Goal: Information Seeking & Learning: Understand process/instructions

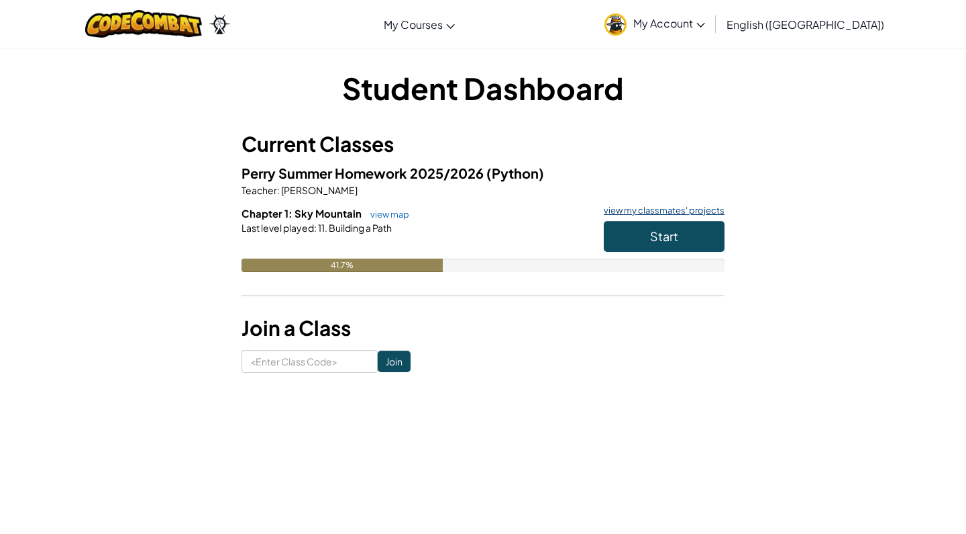
click at [638, 209] on link "view my classmates' projects" at bounding box center [661, 210] width 128 height 9
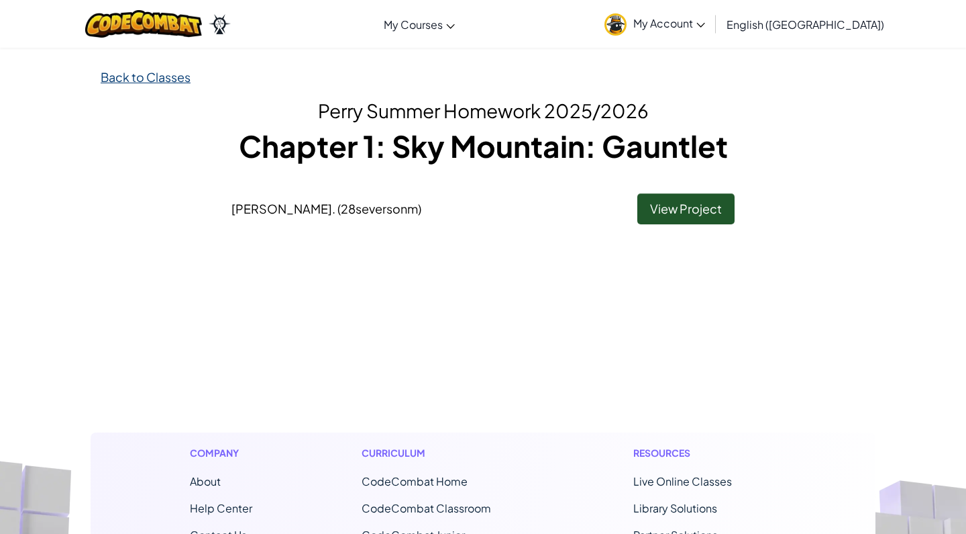
click at [135, 80] on link "Back to Classes" at bounding box center [146, 76] width 90 height 15
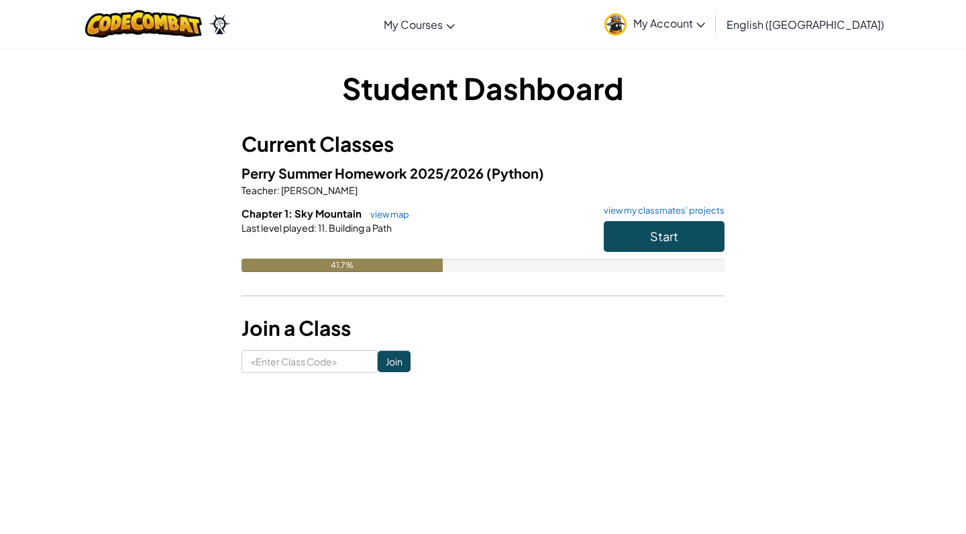
click at [627, 233] on button "Start" at bounding box center [664, 236] width 121 height 31
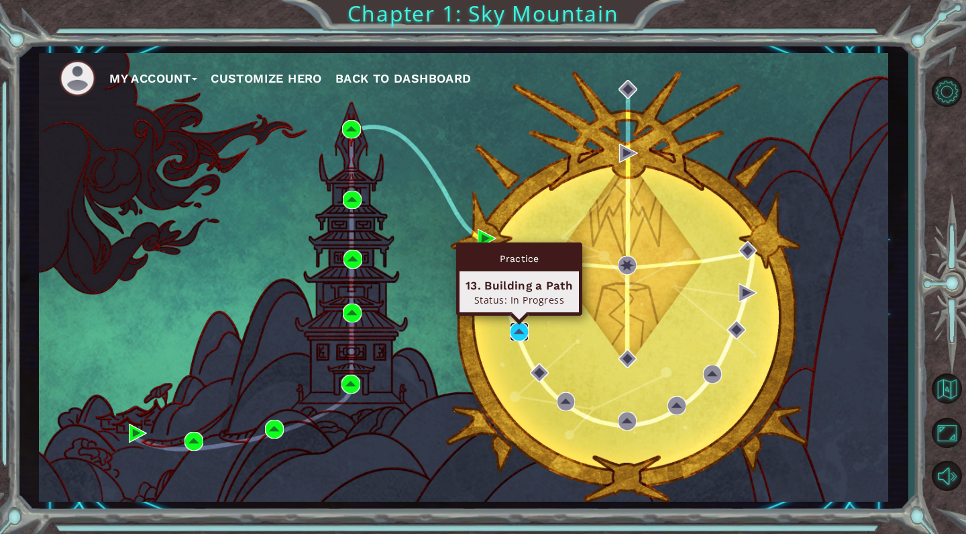
click at [521, 328] on img at bounding box center [519, 331] width 19 height 19
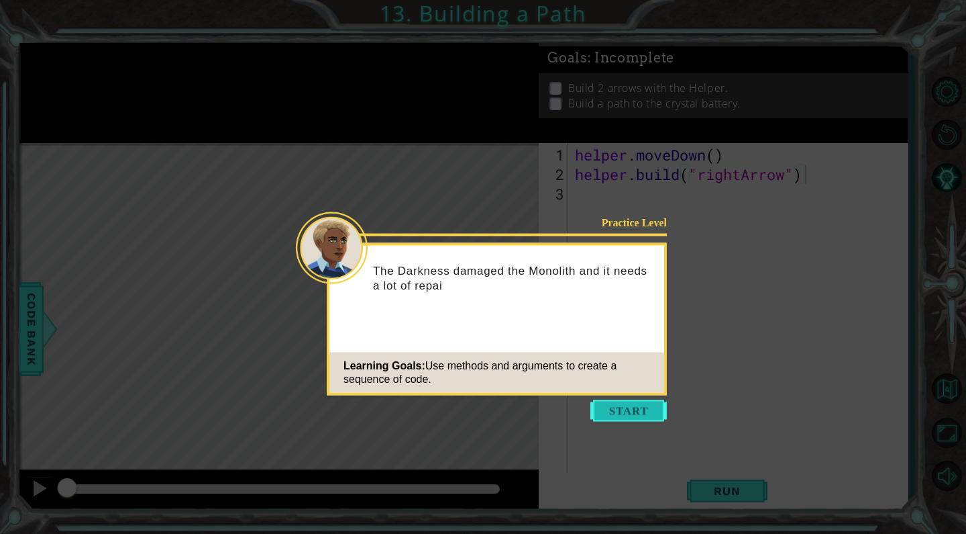
click at [626, 410] on button "Start" at bounding box center [629, 410] width 77 height 21
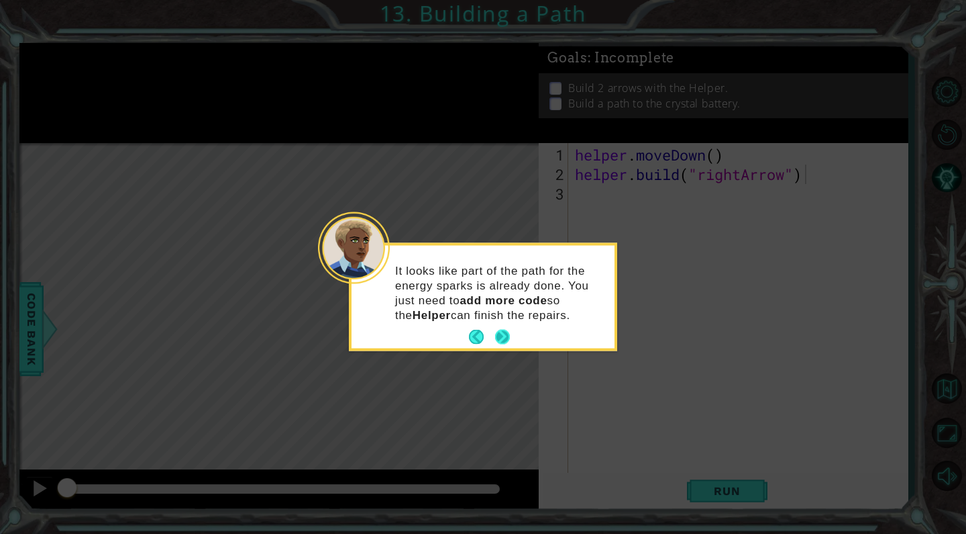
click at [501, 333] on button "Next" at bounding box center [502, 337] width 15 height 15
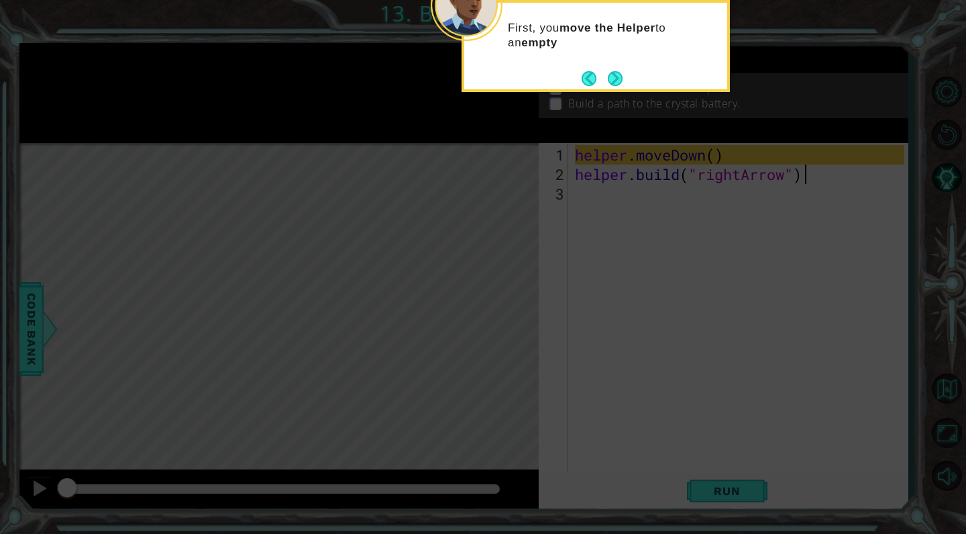
click at [599, 247] on icon at bounding box center [483, 80] width 966 height 907
click at [613, 80] on button "Next" at bounding box center [615, 77] width 15 height 15
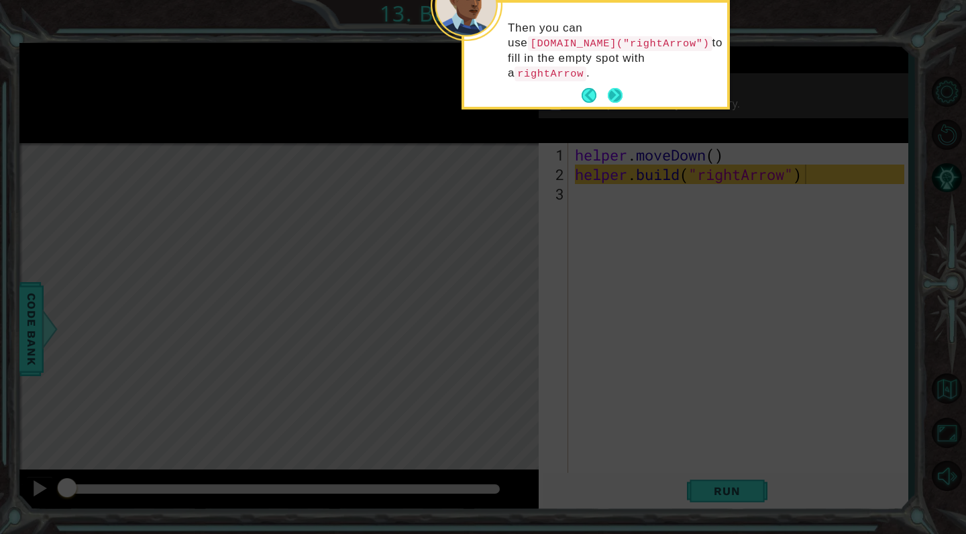
click at [620, 91] on button "Next" at bounding box center [615, 95] width 15 height 15
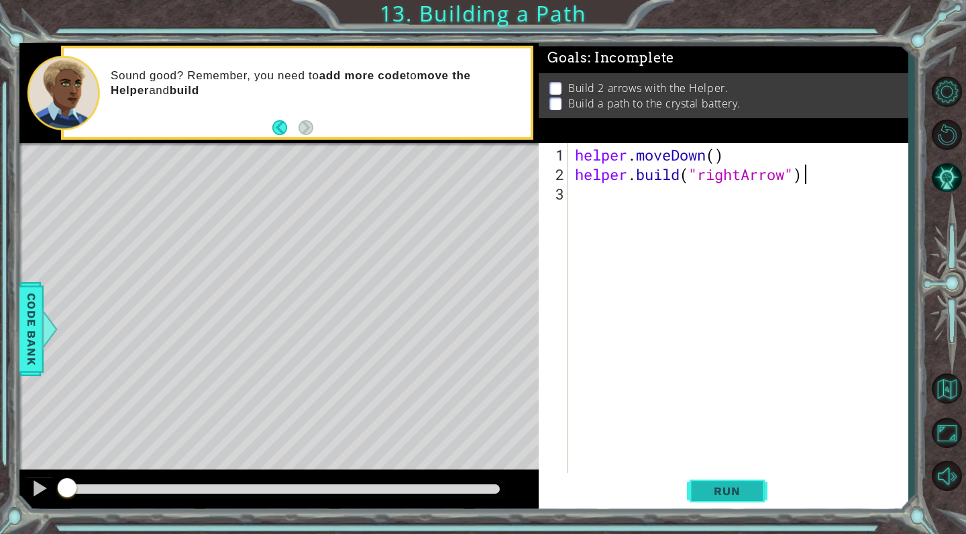
click at [700, 495] on button "Run" at bounding box center [727, 490] width 81 height 37
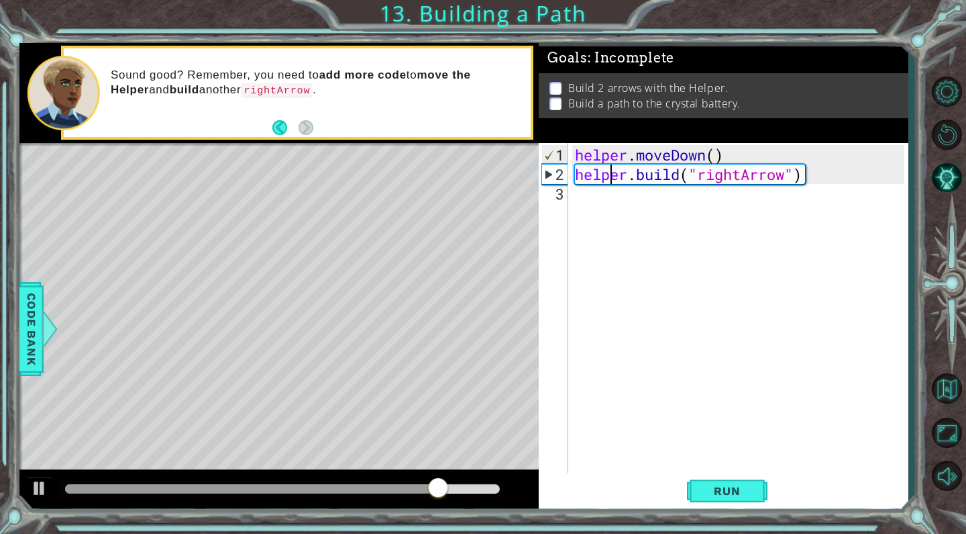
click at [609, 174] on div "helper . moveDown ( ) helper . build ( "rightArrow" )" at bounding box center [741, 330] width 339 height 370
click at [743, 487] on span "Run" at bounding box center [727, 490] width 53 height 13
click at [606, 204] on div "helper . moveDown ( ) helper . build ( "rightArrow" )" at bounding box center [741, 330] width 339 height 370
drag, startPoint x: 423, startPoint y: 294, endPoint x: 428, endPoint y: 309, distance: 16.3
click at [428, 309] on div "Level Map" at bounding box center [329, 340] width 620 height 395
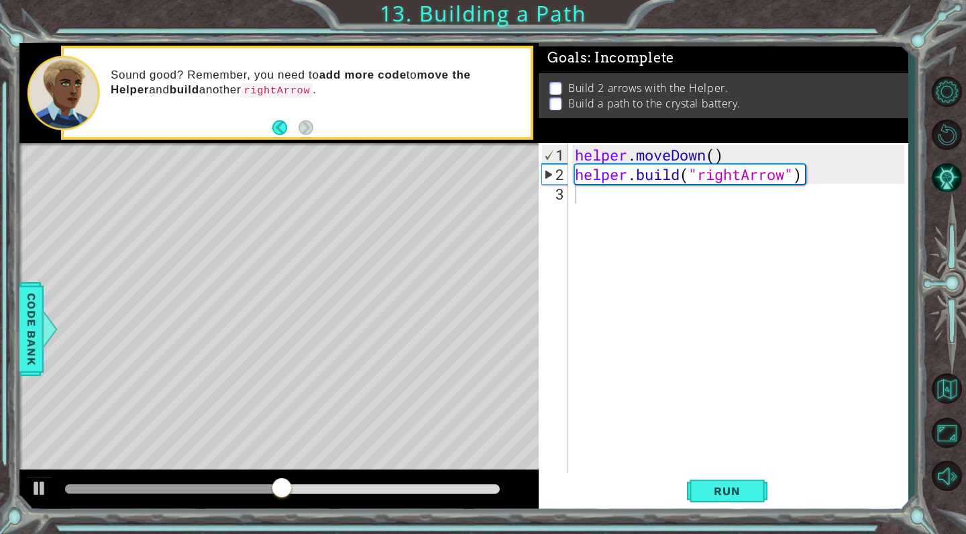
click at [164, 289] on div "Level Map" at bounding box center [329, 340] width 620 height 395
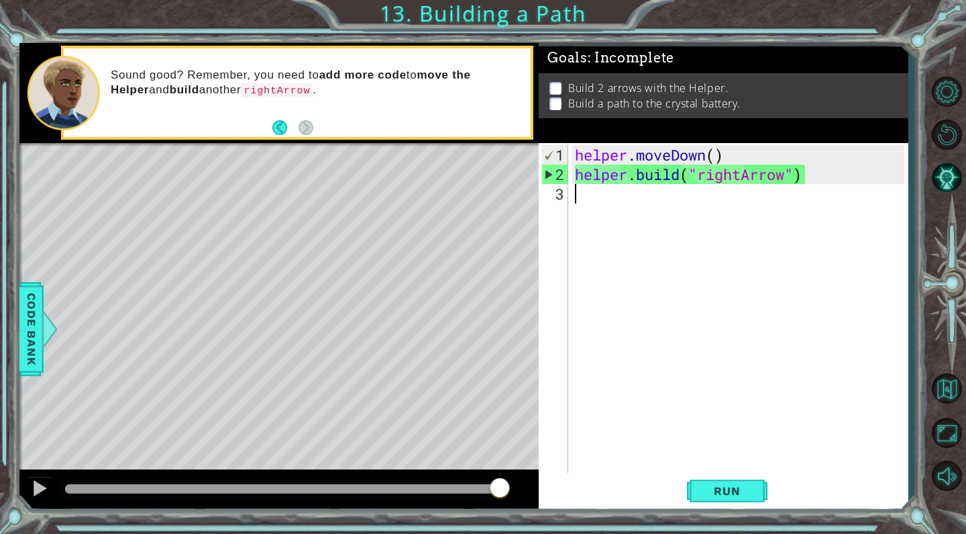
click at [594, 196] on div "helper . moveDown ( ) helper . build ( "rightArrow" )" at bounding box center [741, 330] width 339 height 370
drag, startPoint x: 422, startPoint y: 299, endPoint x: 417, endPoint y: 350, distance: 51.2
click at [418, 350] on div "Level Map" at bounding box center [329, 340] width 620 height 395
click at [712, 489] on span "Run" at bounding box center [727, 490] width 53 height 13
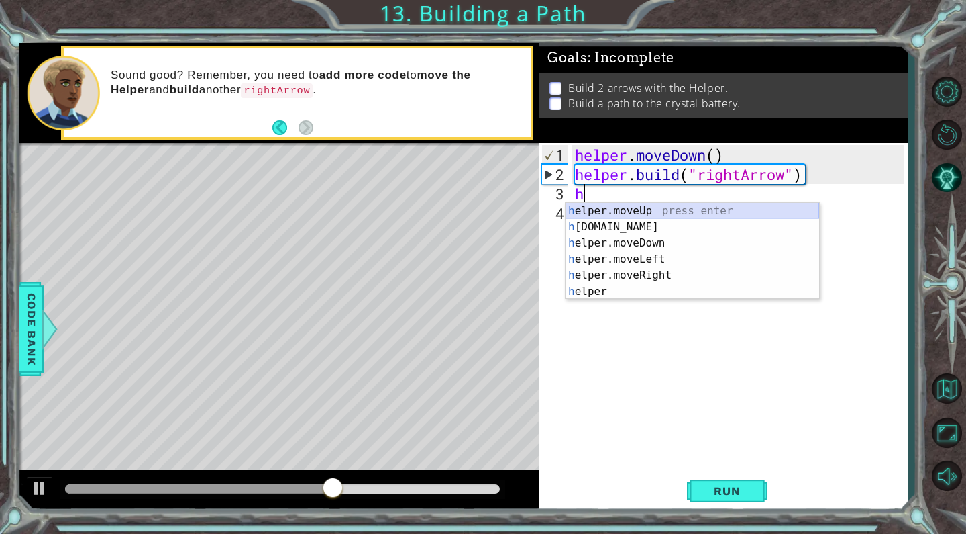
click at [583, 207] on div "h elper.moveUp press enter h [DOMAIN_NAME] press enter h elper.moveDown press e…" at bounding box center [693, 267] width 254 height 129
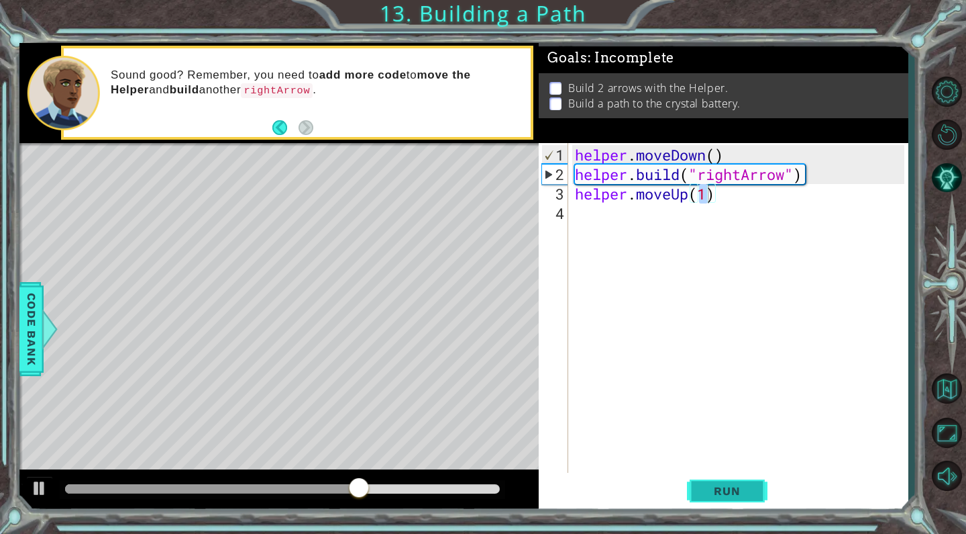
click at [731, 493] on span "Run" at bounding box center [727, 490] width 53 height 13
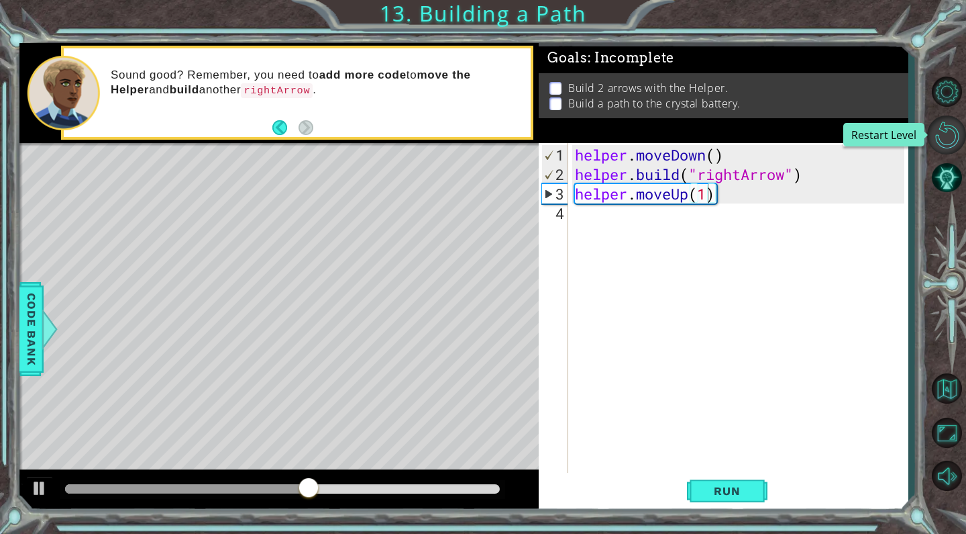
click at [948, 134] on button "Restart Level" at bounding box center [946, 134] width 39 height 39
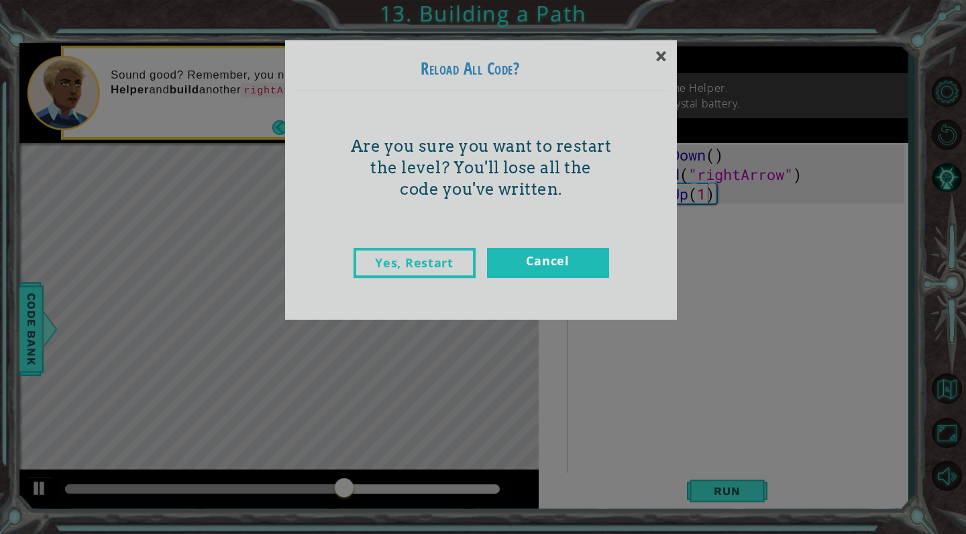
click at [395, 254] on link "Yes, Restart" at bounding box center [415, 263] width 122 height 30
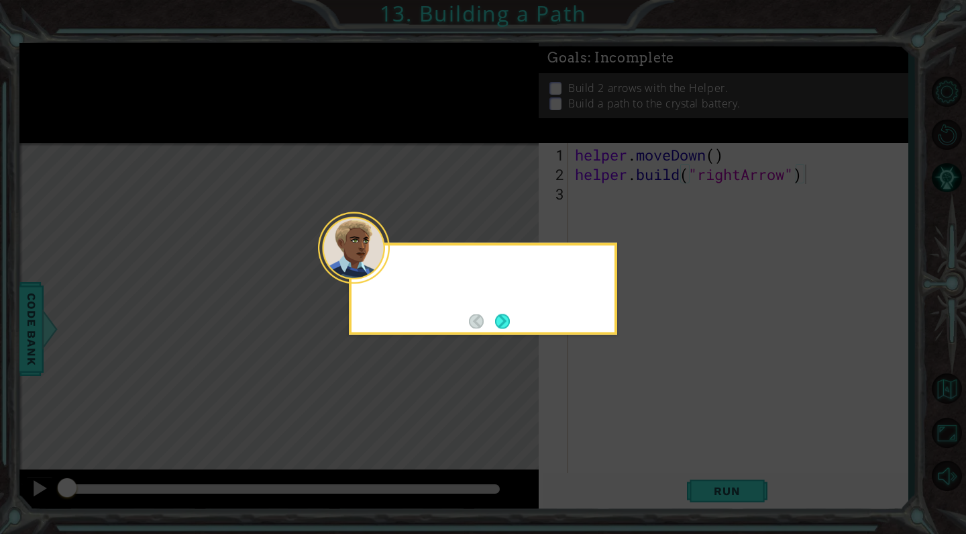
type textarea "[DOMAIN_NAME]("rightArrow")"
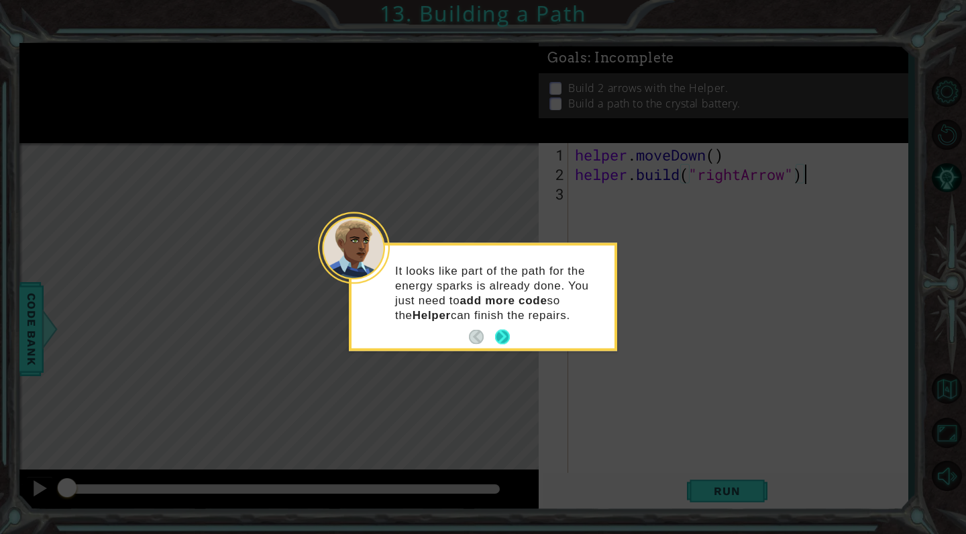
click at [497, 337] on button "Next" at bounding box center [502, 336] width 15 height 15
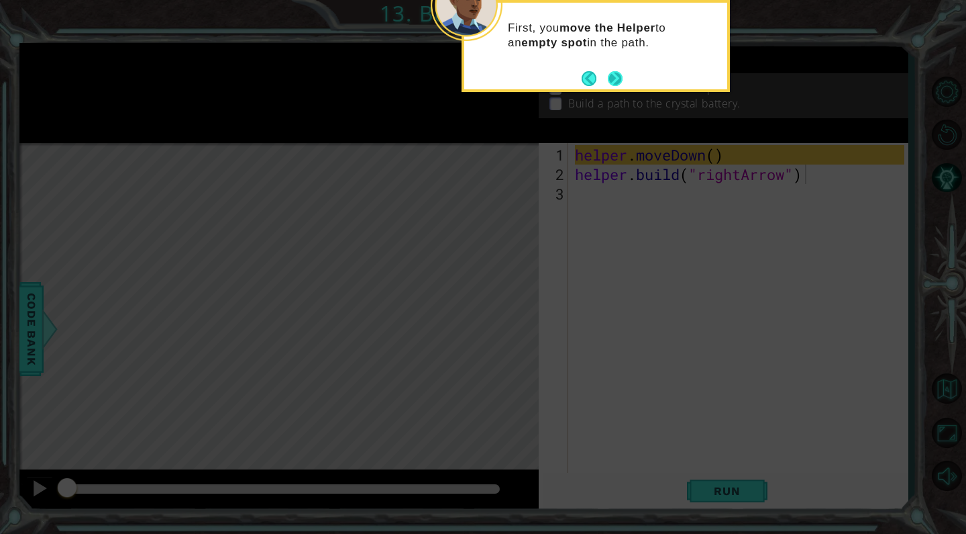
click at [619, 72] on button "Next" at bounding box center [615, 77] width 15 height 15
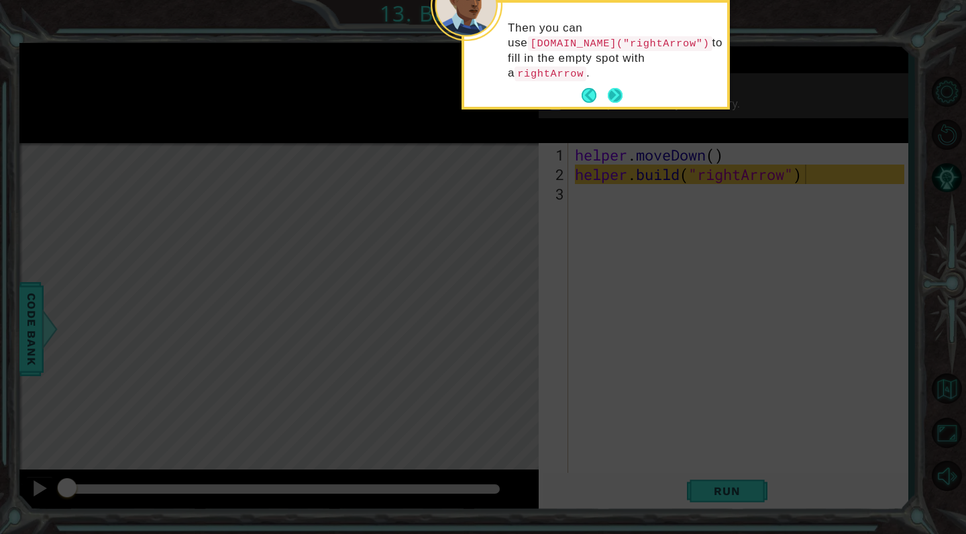
click at [618, 90] on button "Next" at bounding box center [615, 95] width 19 height 19
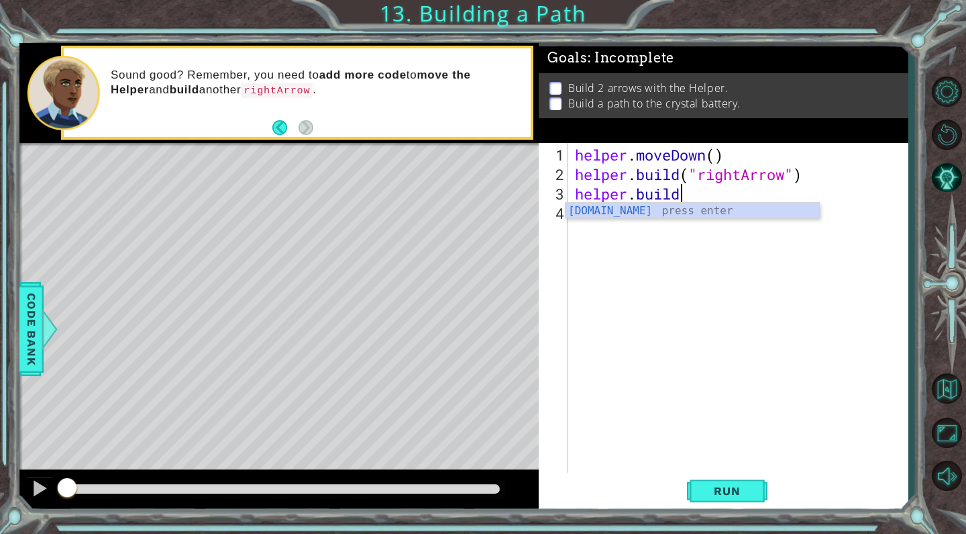
scroll to position [0, 5]
type textarea "[DOMAIN_NAME](""
click at [709, 217] on body "1 ההההההההההההההההההההההההההההההההההההההההההההההההההההההההההההההההההההההההההההה…" at bounding box center [483, 267] width 966 height 534
click at [706, 203] on div "helper . moveDown ( ) helper . build ( "rightArrow" ) helper . build ( "" at bounding box center [741, 330] width 339 height 370
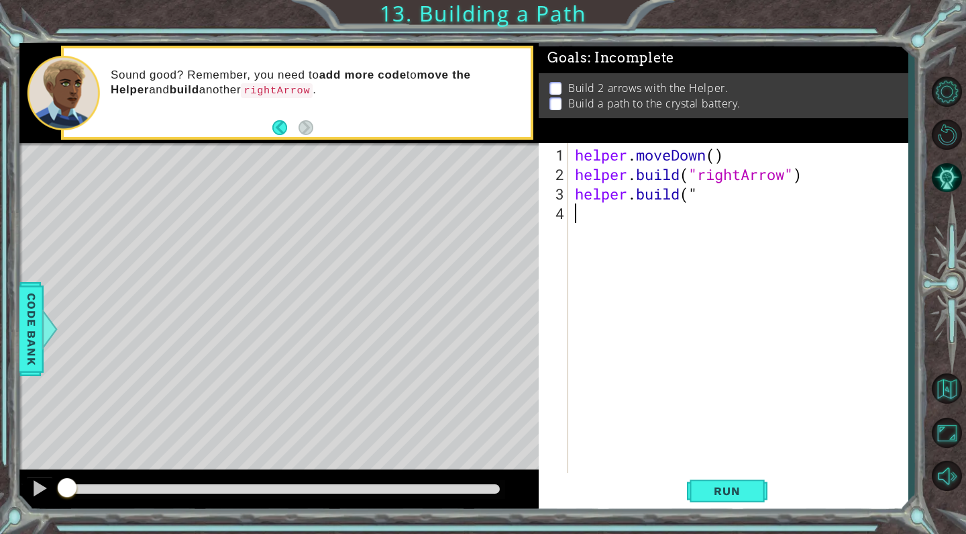
click at [705, 197] on div "helper . moveDown ( ) helper . build ( "rightArrow" ) helper . build ( "" at bounding box center [741, 330] width 339 height 370
type textarea "[DOMAIN_NAME](""
click at [707, 197] on div "helper . moveDown ( ) helper . build ( "rightArrow" ) helper . build ( "" at bounding box center [741, 330] width 339 height 370
type textarea "[DOMAIN_NAME]("rightArrow")"
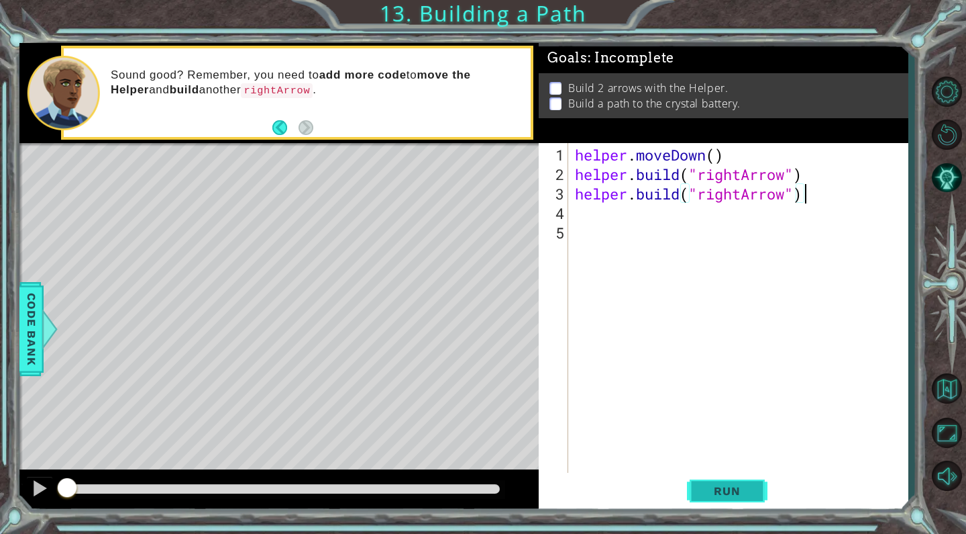
click at [749, 484] on button "Run" at bounding box center [727, 490] width 81 height 37
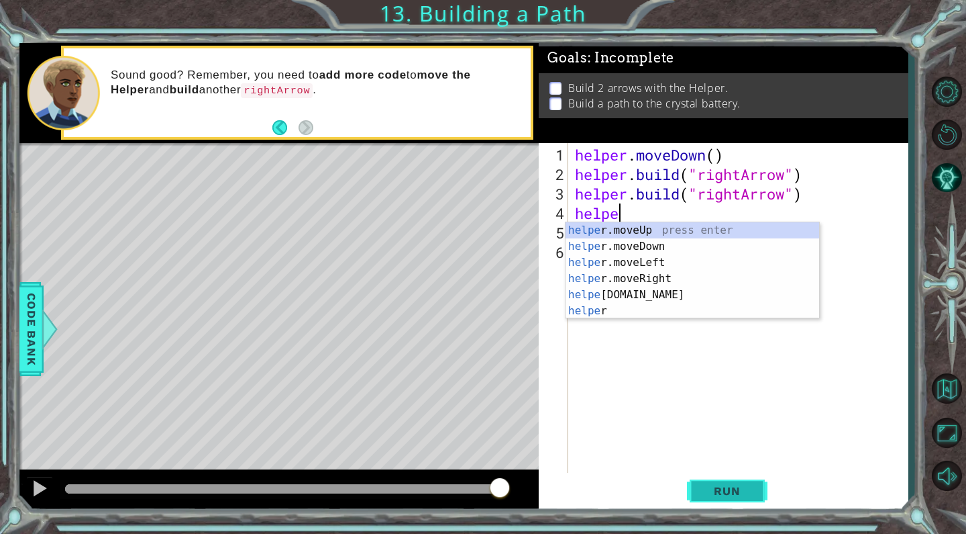
scroll to position [0, 2]
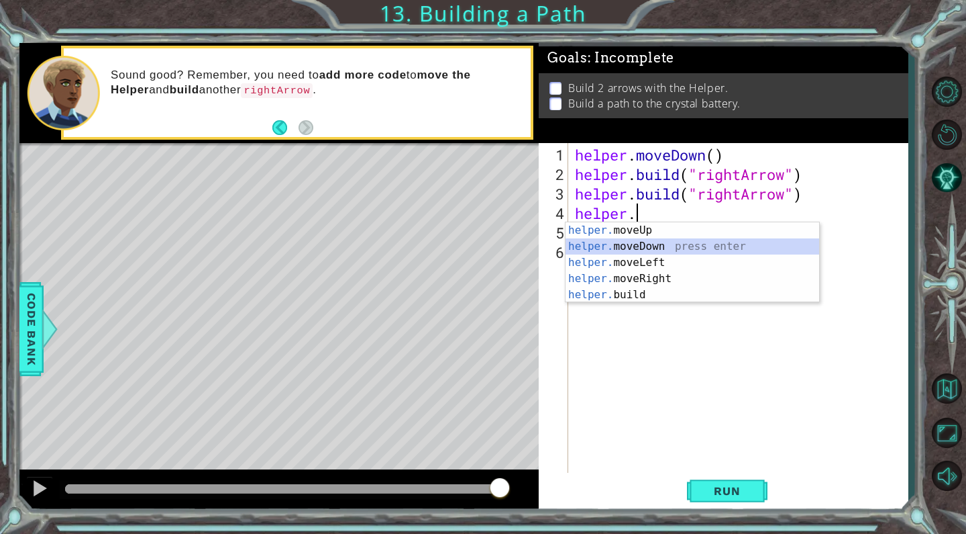
click at [660, 247] on div "helper. moveUp press enter helper. moveDown press enter helper. moveLeft press …" at bounding box center [693, 278] width 254 height 113
type textarea "helper.moveDown(1)"
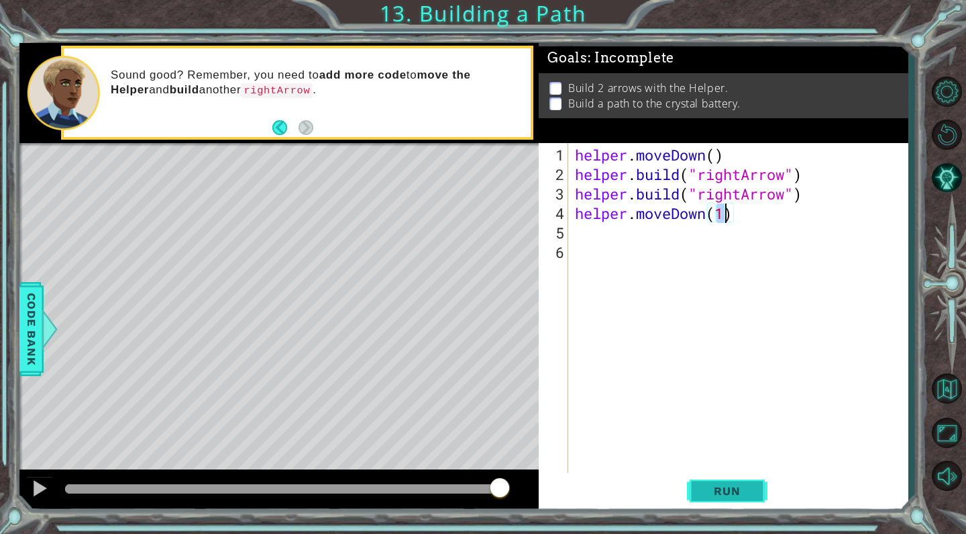
click at [746, 487] on span "Run" at bounding box center [727, 490] width 53 height 13
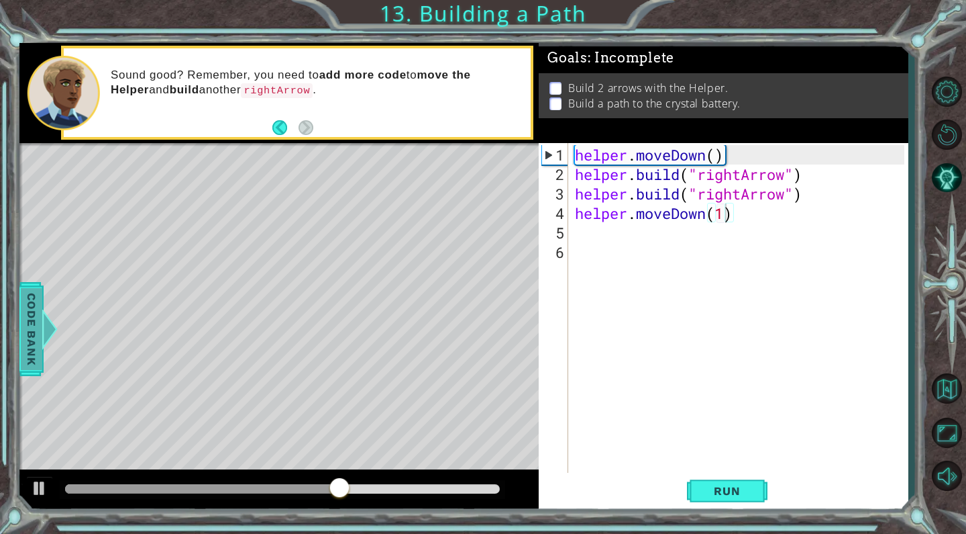
click at [35, 328] on span "Code Bank" at bounding box center [31, 329] width 21 height 82
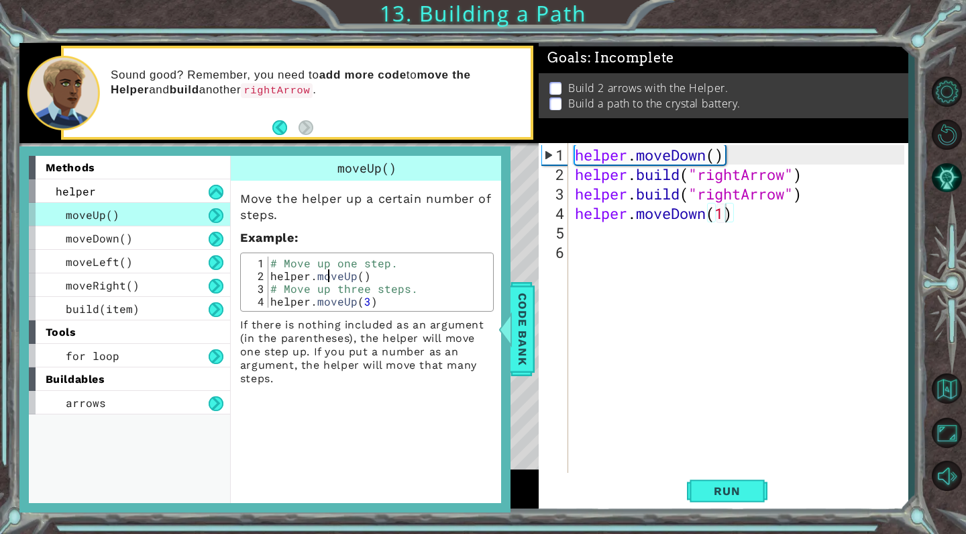
drag, startPoint x: 332, startPoint y: 272, endPoint x: 330, endPoint y: 306, distance: 33.6
click at [332, 293] on div "# Move up one step. helper . moveUp ( ) # Move up three steps. helper . moveUp …" at bounding box center [379, 294] width 222 height 77
type textarea "helper.moveUp() # Move up three steps."
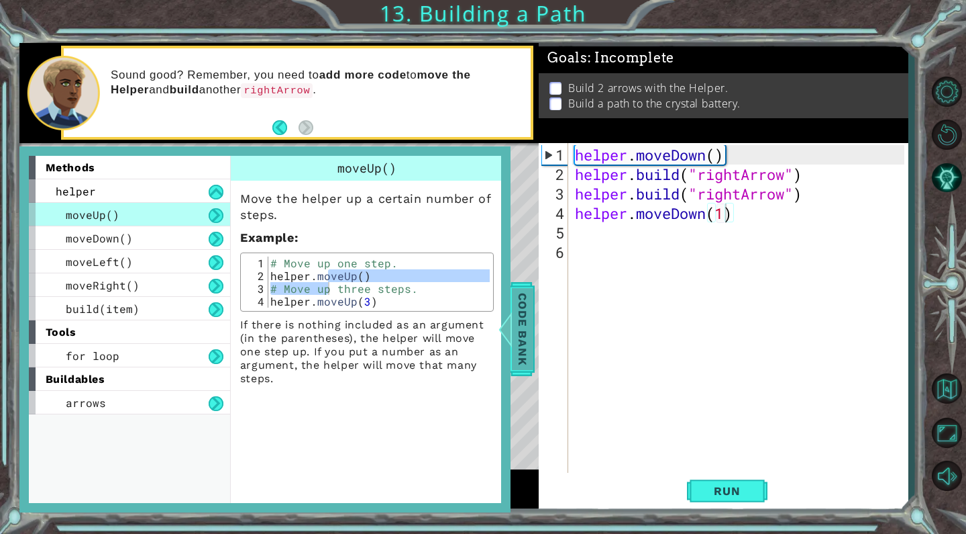
click at [508, 336] on div at bounding box center [505, 329] width 17 height 40
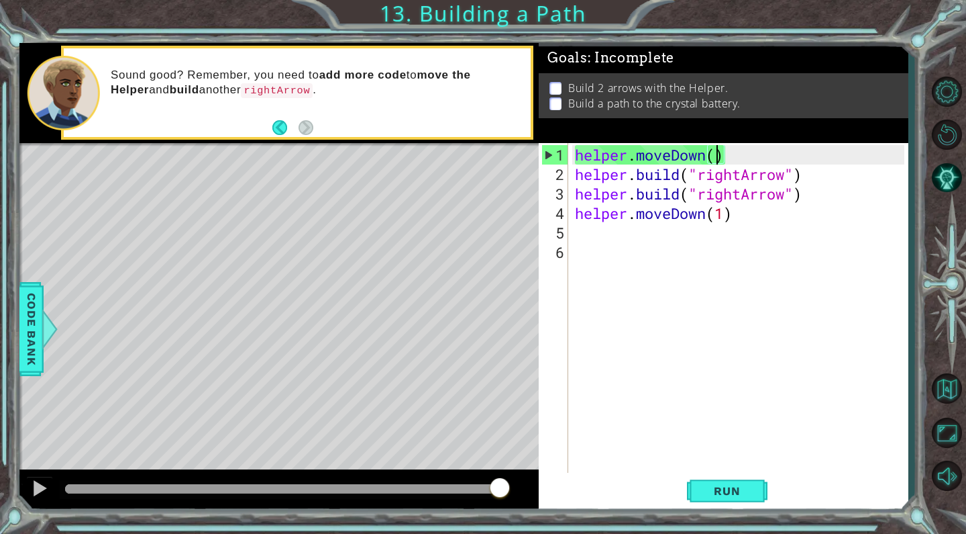
click at [718, 157] on div "helper . moveDown ( ) helper . build ( "rightArrow" ) helper . build ( "rightAr…" at bounding box center [741, 330] width 339 height 370
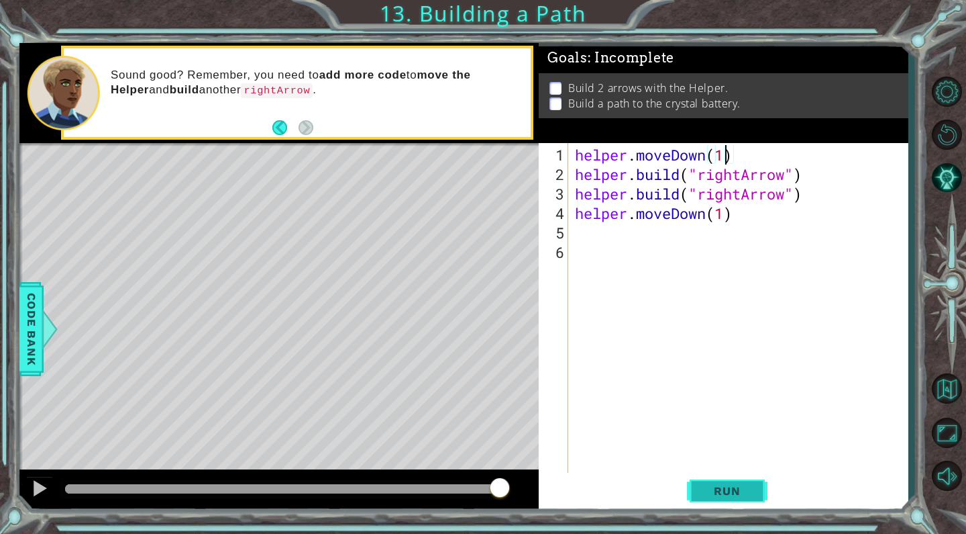
type textarea "helper.moveDown(1)"
click at [717, 487] on span "Run" at bounding box center [727, 490] width 53 height 13
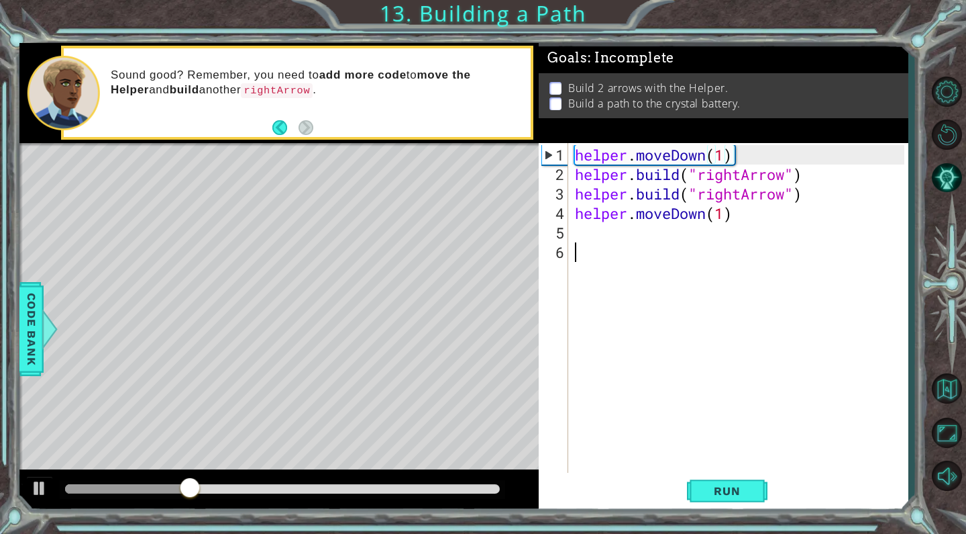
click at [721, 469] on div "helper . moveDown ( 1 ) helper . build ( "rightArrow" ) helper . build ( "right…" at bounding box center [741, 330] width 339 height 370
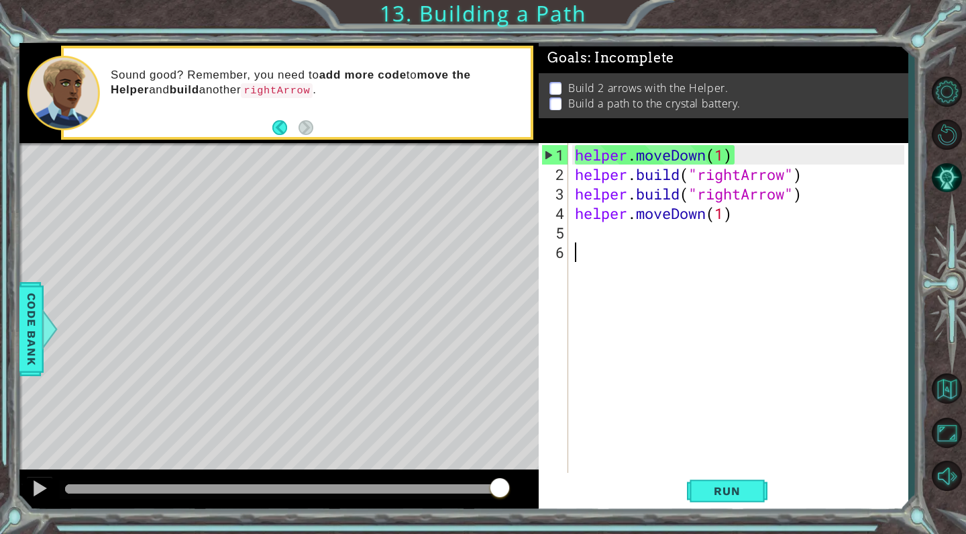
drag, startPoint x: 255, startPoint y: 495, endPoint x: 549, endPoint y: 455, distance: 296.7
click at [549, 455] on div "1 ההההההההההההההההההההההההההההההההההההההההההההההההההההההההההההההההההההההההההההה…" at bounding box center [463, 277] width 889 height 469
click at [672, 213] on div "helper . moveDown ( 1 ) helper . build ( "rightArrow" ) helper . build ( "right…" at bounding box center [741, 330] width 339 height 370
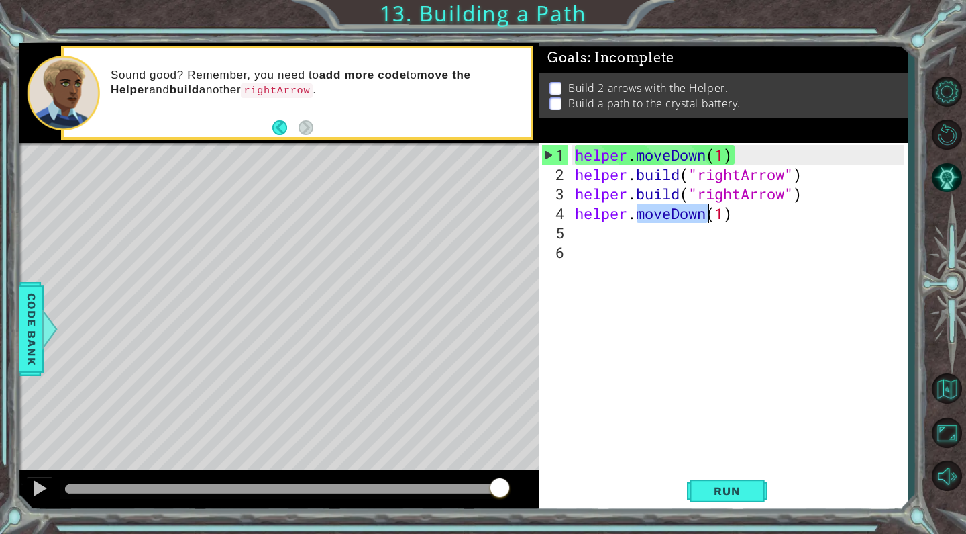
type textarea "helper.moveDown(1)"
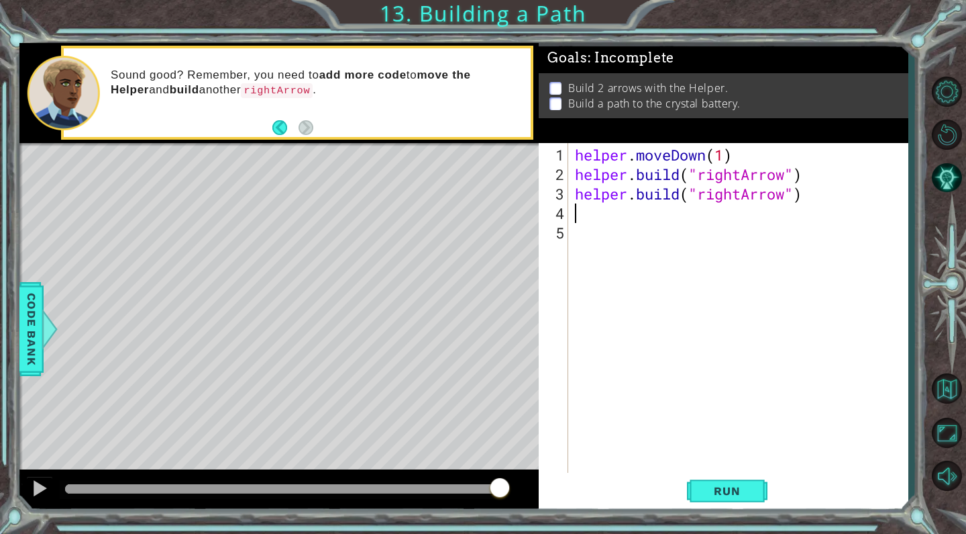
click at [836, 193] on div "helper . moveDown ( 1 ) helper . build ( "rightArrow" ) helper . build ( "right…" at bounding box center [741, 330] width 339 height 370
type textarea "[DOMAIN_NAME]("rightArrow")2"
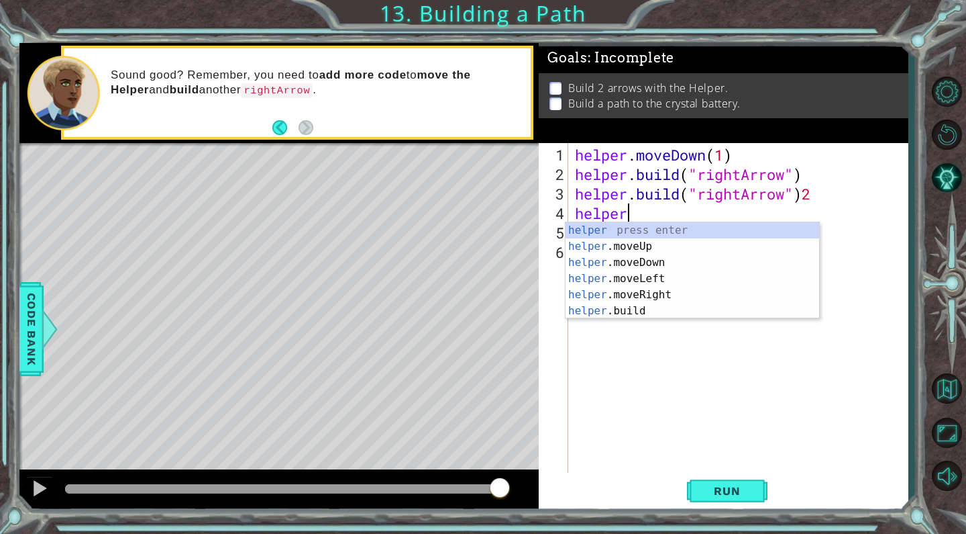
scroll to position [0, 2]
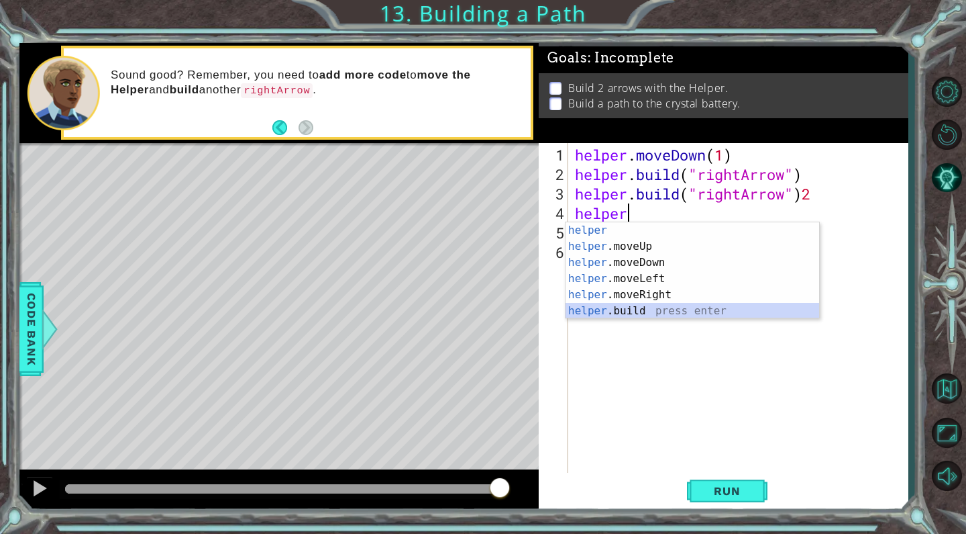
click at [754, 311] on div "helper press enter helper .moveUp press enter helper .moveDown press enter help…" at bounding box center [693, 286] width 254 height 129
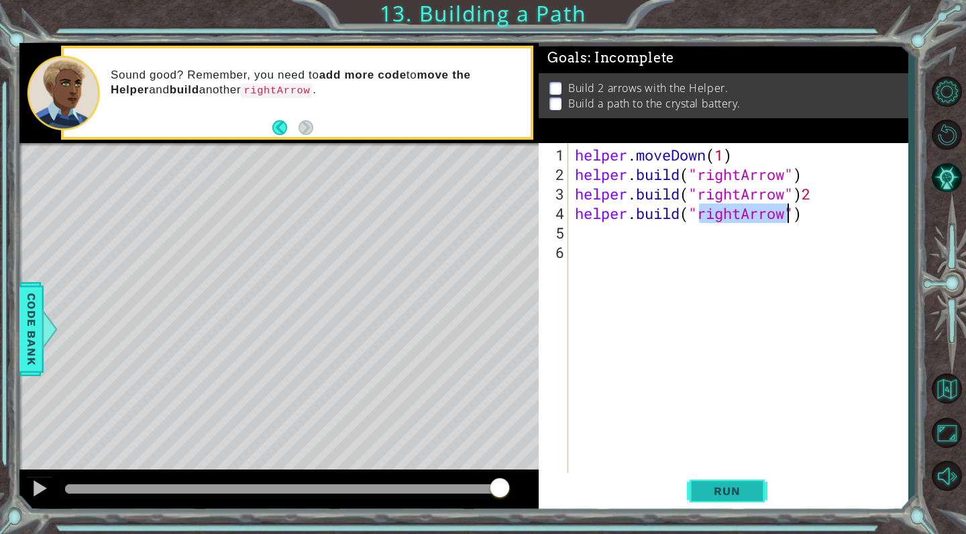
click at [721, 498] on button "Run" at bounding box center [727, 490] width 81 height 37
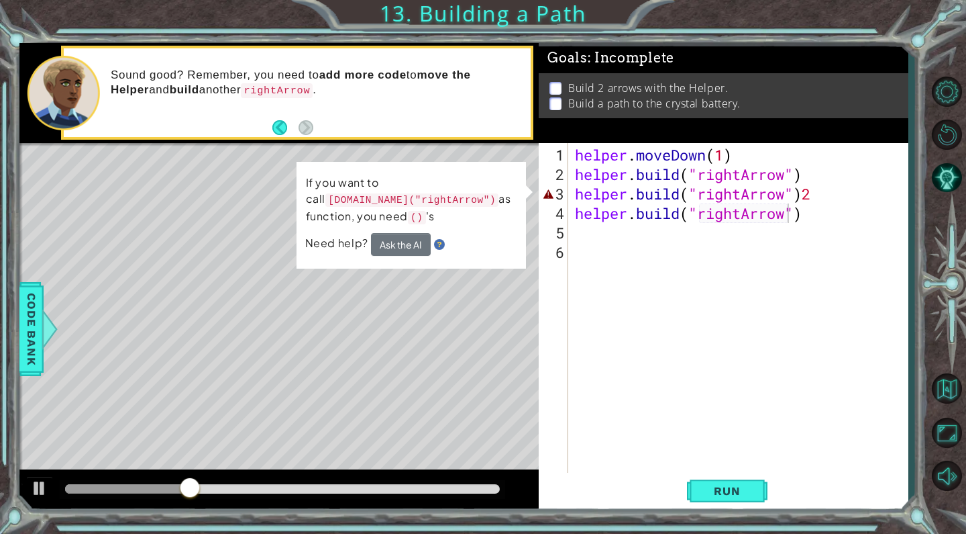
click at [406, 249] on button "Ask the AI" at bounding box center [401, 244] width 60 height 23
click at [413, 237] on button "Ask the AI" at bounding box center [401, 244] width 60 height 23
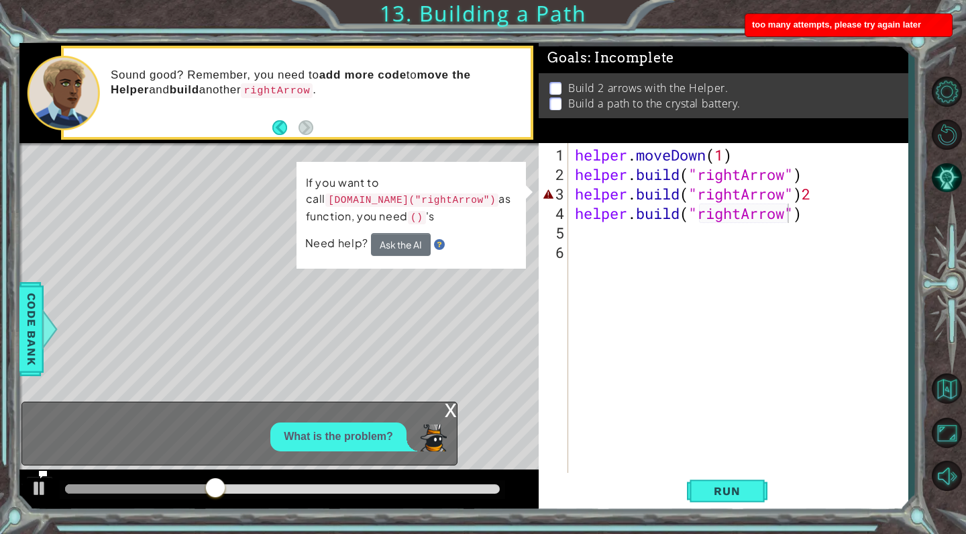
click at [438, 242] on img at bounding box center [439, 244] width 11 height 11
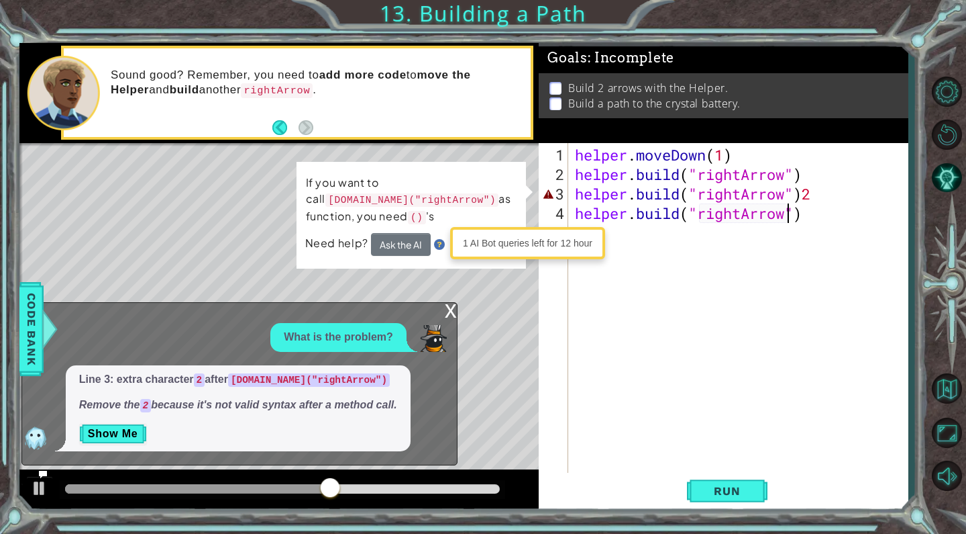
click at [821, 196] on div "helper . moveDown ( 1 ) helper . build ( "rightArrow" ) helper . build ( "right…" at bounding box center [741, 330] width 339 height 370
type textarea "[DOMAIN_NAME]("rightArrow")"
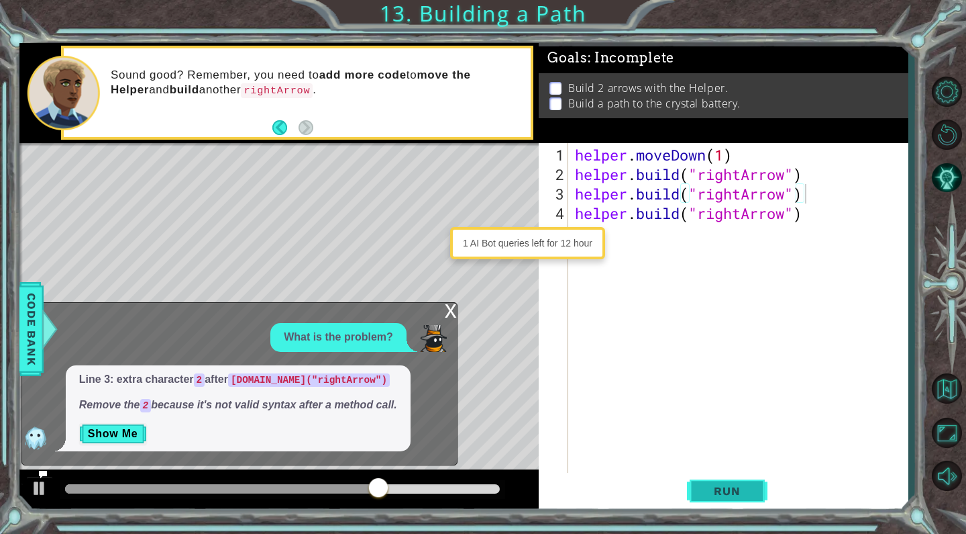
click at [720, 489] on span "Run" at bounding box center [727, 490] width 53 height 13
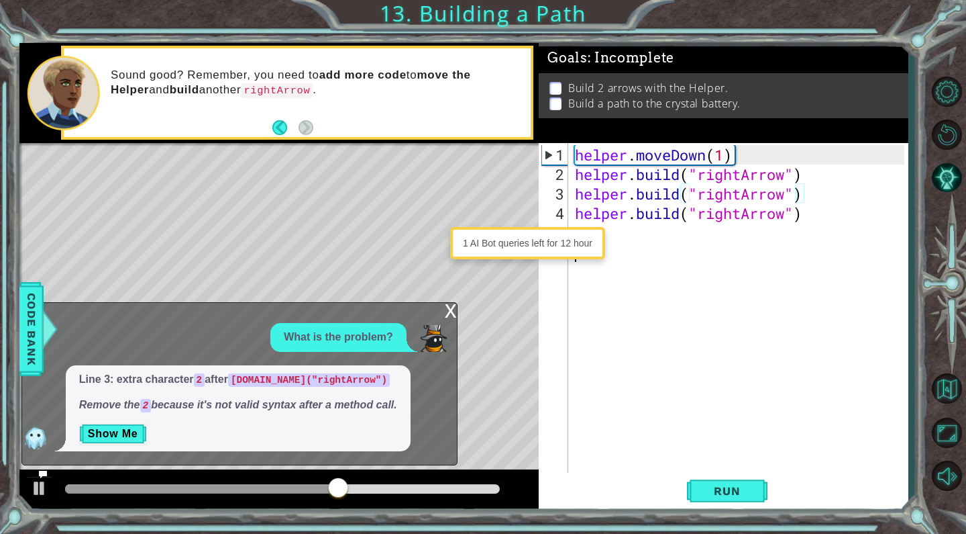
click at [824, 268] on div "helper . moveDown ( 1 ) helper . build ( "rightArrow" ) helper . build ( "right…" at bounding box center [741, 330] width 339 height 370
click at [583, 249] on div "1 AI Bot queries left for 12 hour" at bounding box center [528, 243] width 148 height 26
click at [376, 385] on code "[DOMAIN_NAME]("rightArrow")" at bounding box center [309, 379] width 162 height 13
click at [352, 432] on p "Show Me" at bounding box center [238, 433] width 318 height 21
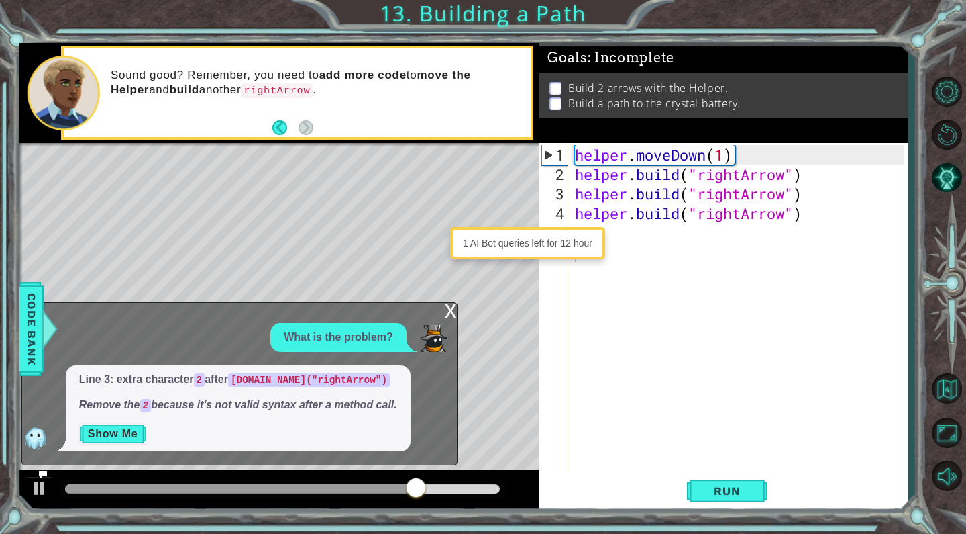
click at [109, 432] on button "Show Me" at bounding box center [113, 433] width 68 height 21
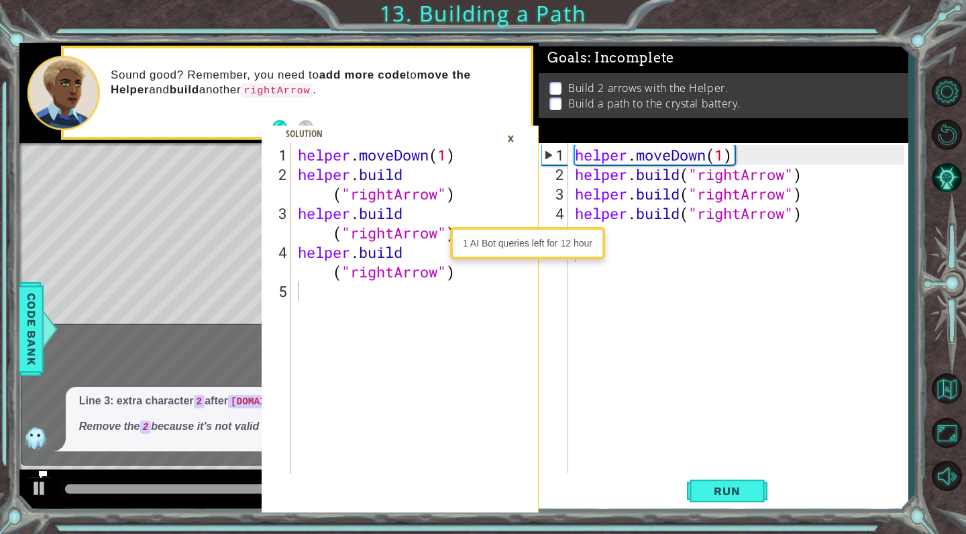
click at [524, 130] on span at bounding box center [400, 318] width 277 height 387
click at [511, 134] on div "×" at bounding box center [511, 138] width 21 height 23
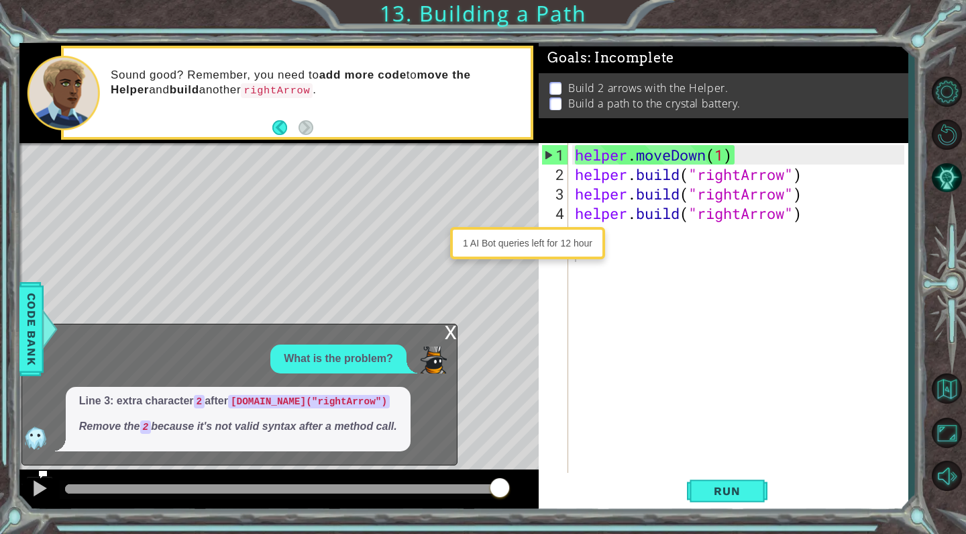
click at [383, 415] on span "Line 3: extra character 2 after [DOMAIN_NAME]("rightArrow") Remove the 2 becaus…" at bounding box center [238, 413] width 318 height 41
click at [583, 244] on div "1 AI Bot queries left for 12 hour" at bounding box center [528, 243] width 148 height 26
click at [816, 215] on div "helper . moveDown ( 1 ) helper . build ( "rightArrow" ) helper . build ( "right…" at bounding box center [741, 330] width 339 height 370
click at [711, 151] on div "helper . moveDown ( 1 ) helper . build ( "rightArrow" ) helper . build ( "right…" at bounding box center [741, 330] width 339 height 370
click at [640, 152] on div "helper . moveDown ( 1 ) helper . build ( "rightArrow" ) helper . build ( "right…" at bounding box center [741, 330] width 339 height 370
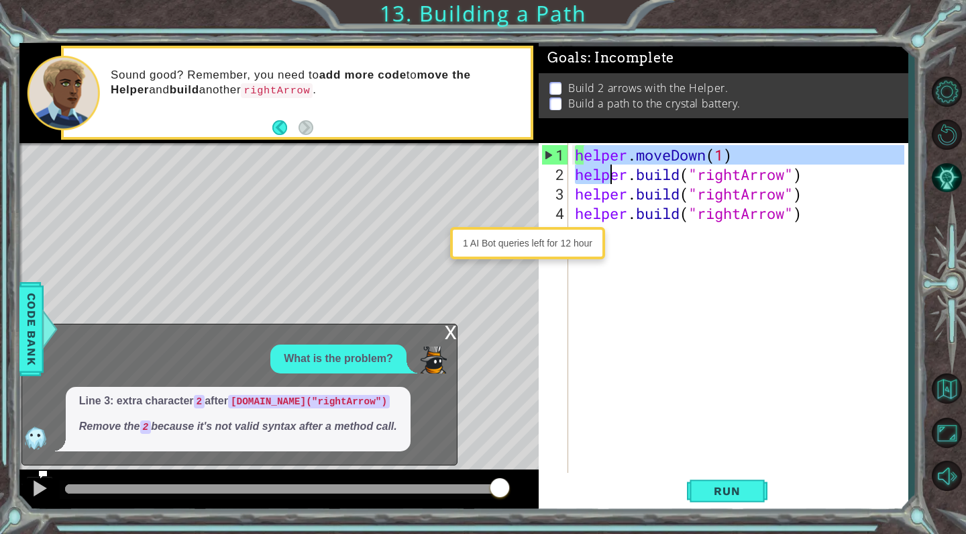
drag, startPoint x: 586, startPoint y: 159, endPoint x: 626, endPoint y: 177, distance: 43.9
click at [627, 177] on div "helper . moveDown ( 1 ) helper . build ( "rightArrow" ) helper . build ( "right…" at bounding box center [741, 330] width 339 height 370
type textarea "helper.moveDown(1) [DOMAIN_NAME]("rightArrow")"
click at [632, 264] on div "helper . moveDown ( 1 ) helper . build ( "rightArrow" ) helper . build ( "right…" at bounding box center [741, 330] width 339 height 370
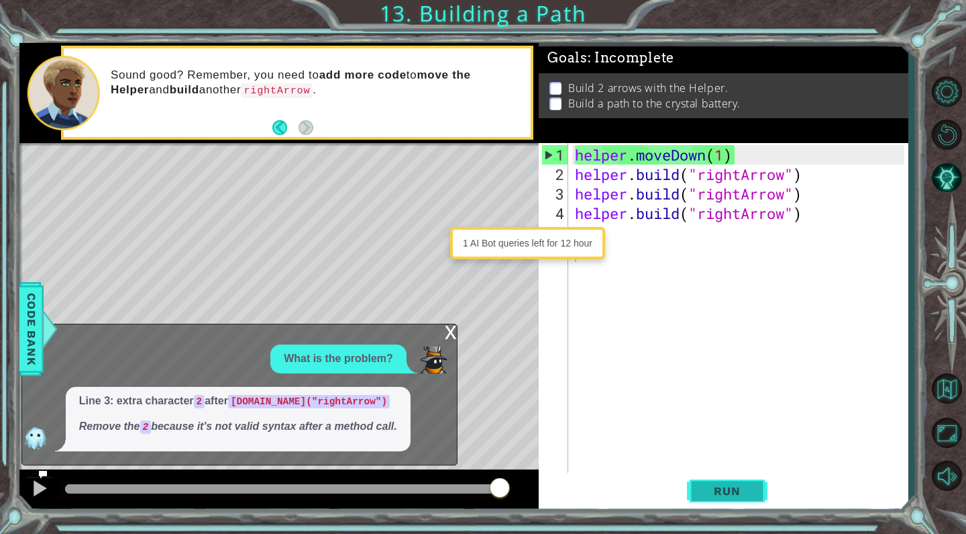
click at [706, 496] on span "Run" at bounding box center [727, 490] width 53 height 13
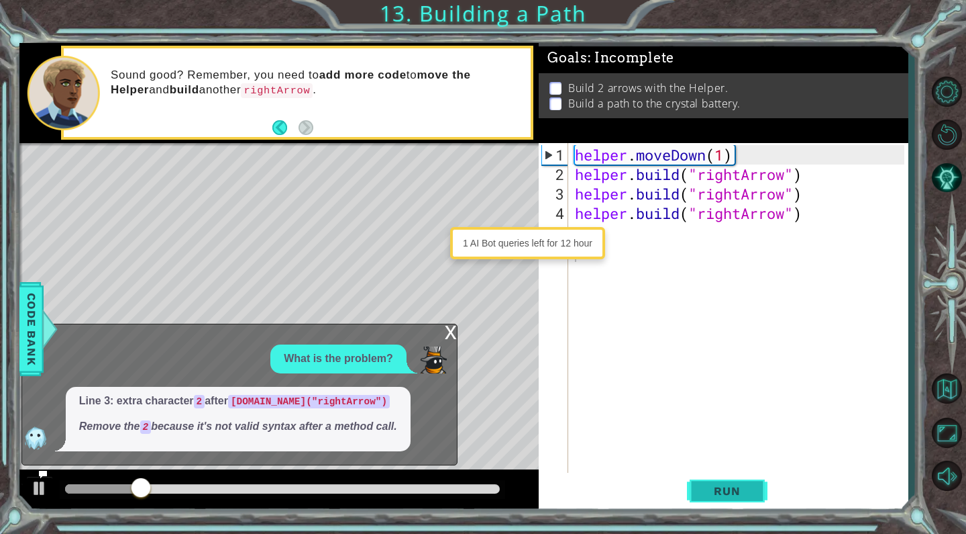
click at [736, 485] on span "Run" at bounding box center [727, 490] width 53 height 13
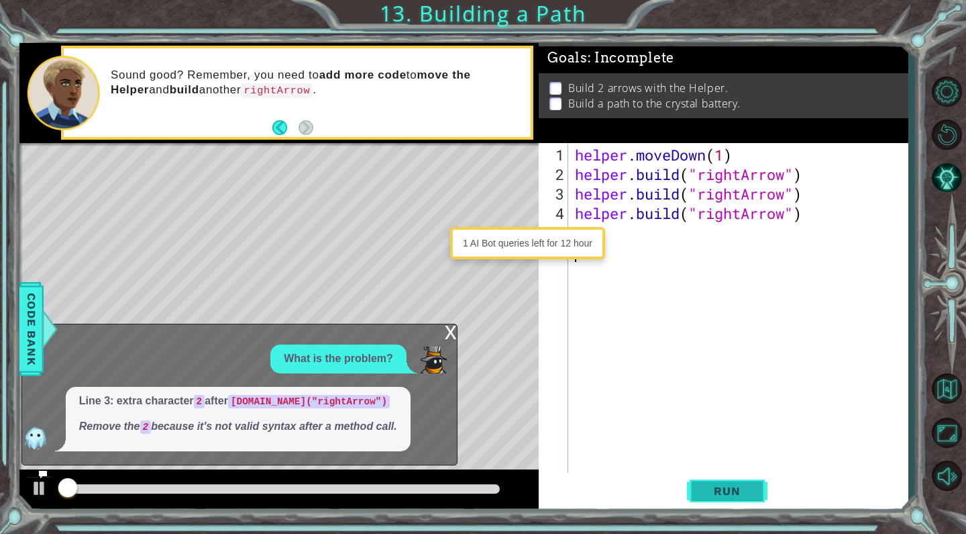
click at [736, 485] on span "Run" at bounding box center [727, 490] width 53 height 13
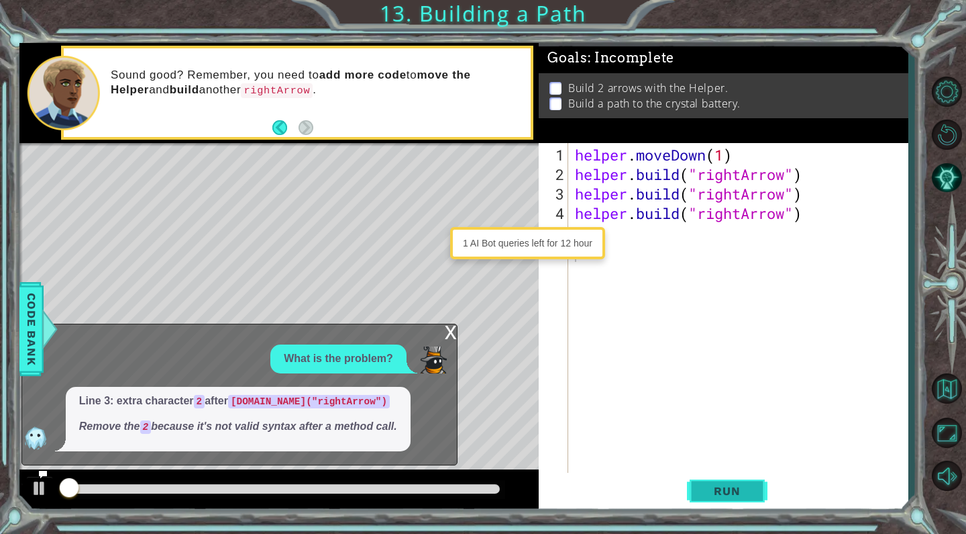
click at [736, 485] on span "Run" at bounding box center [727, 490] width 53 height 13
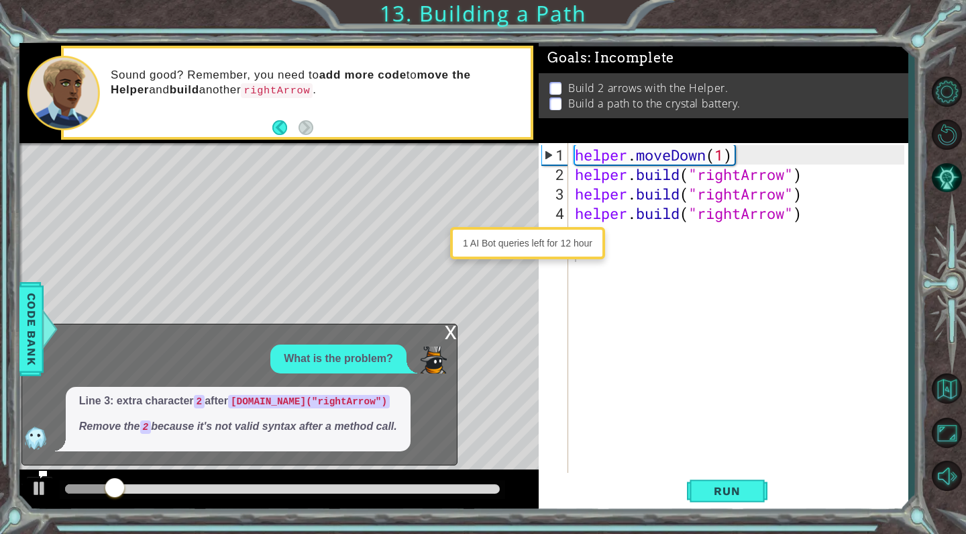
click at [557, 88] on p at bounding box center [556, 88] width 12 height 13
click at [553, 120] on div "Goals : Incomplete Build 2 arrows with the Helper. Build a path to the crystal …" at bounding box center [723, 93] width 369 height 100
click at [456, 338] on div "x" at bounding box center [451, 330] width 12 height 13
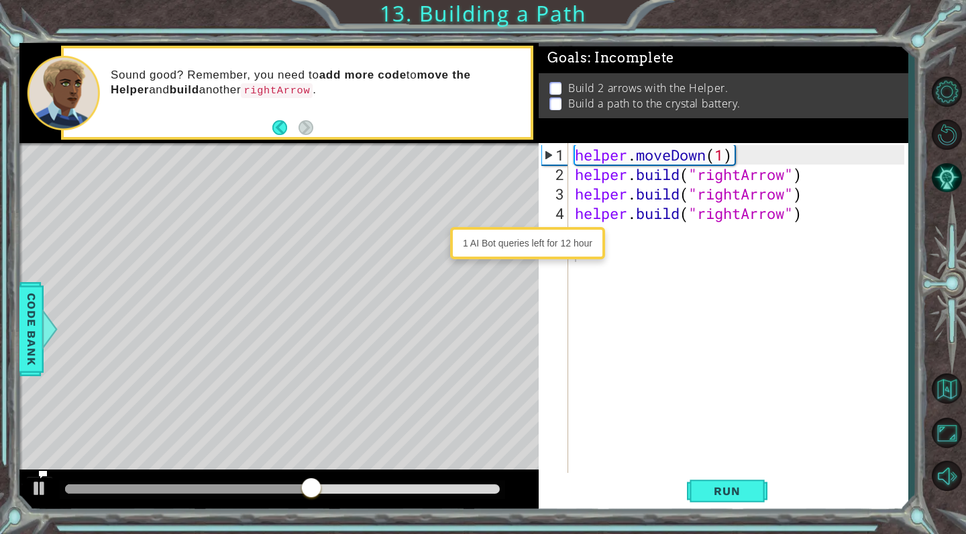
click at [632, 239] on div "helper . moveDown ( 1 ) helper . build ( "rightArrow" ) helper . build ( "right…" at bounding box center [741, 330] width 339 height 370
click at [945, 177] on button "AI Hint" at bounding box center [946, 177] width 39 height 39
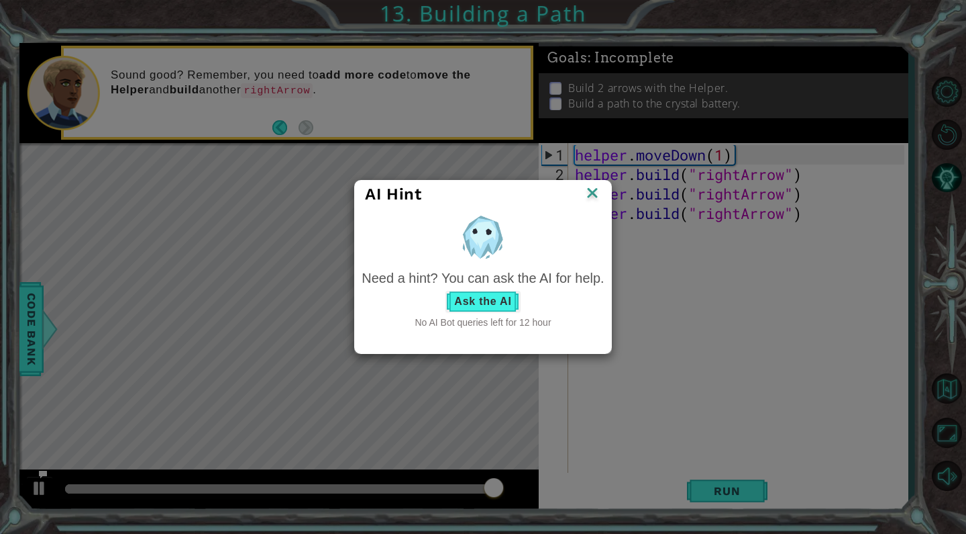
click at [513, 296] on button "Ask the AI" at bounding box center [483, 301] width 74 height 21
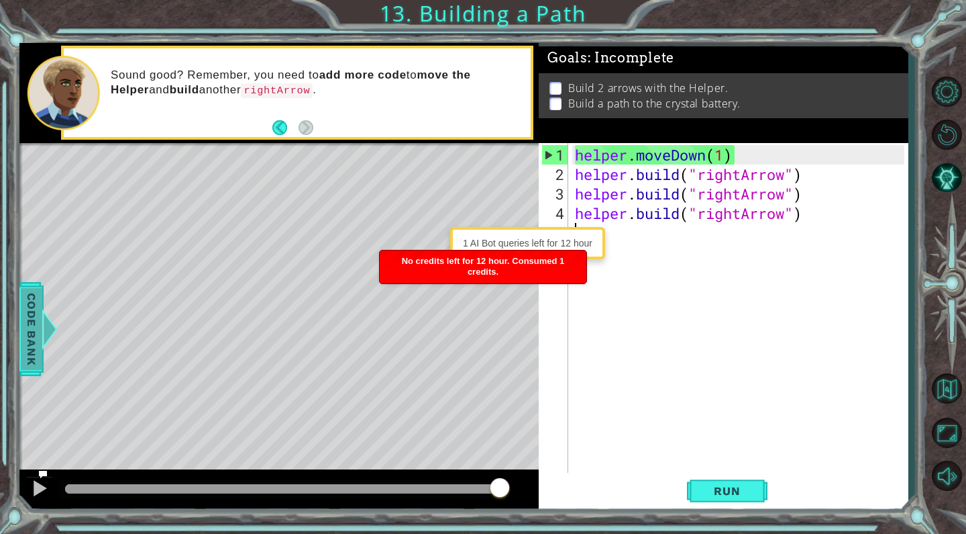
click at [32, 350] on span "Code Bank" at bounding box center [31, 329] width 21 height 82
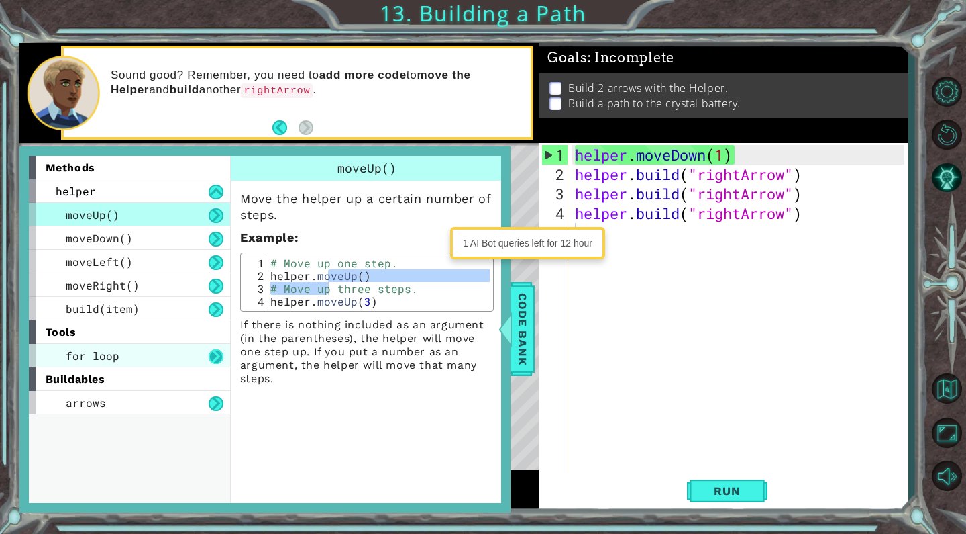
click at [209, 358] on button at bounding box center [216, 356] width 15 height 15
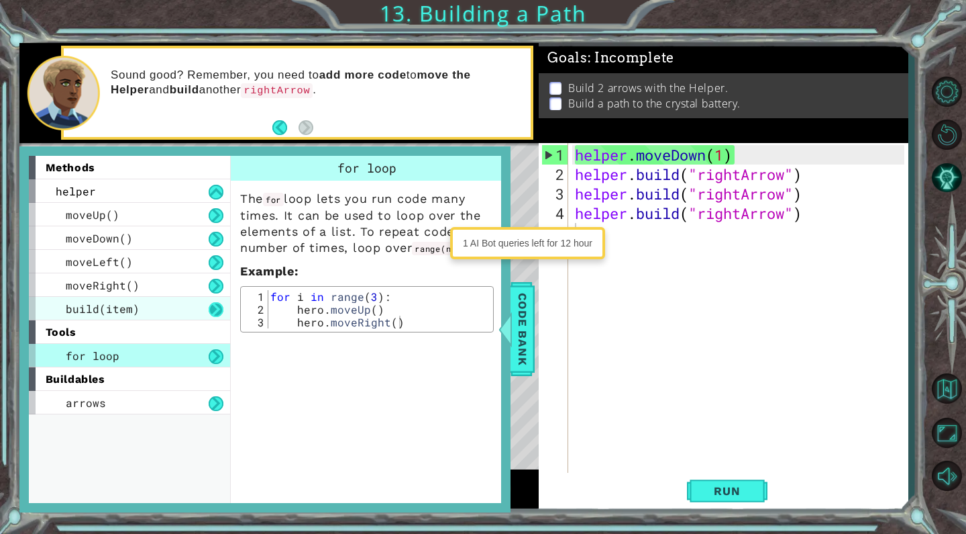
click at [213, 305] on button at bounding box center [216, 309] width 15 height 15
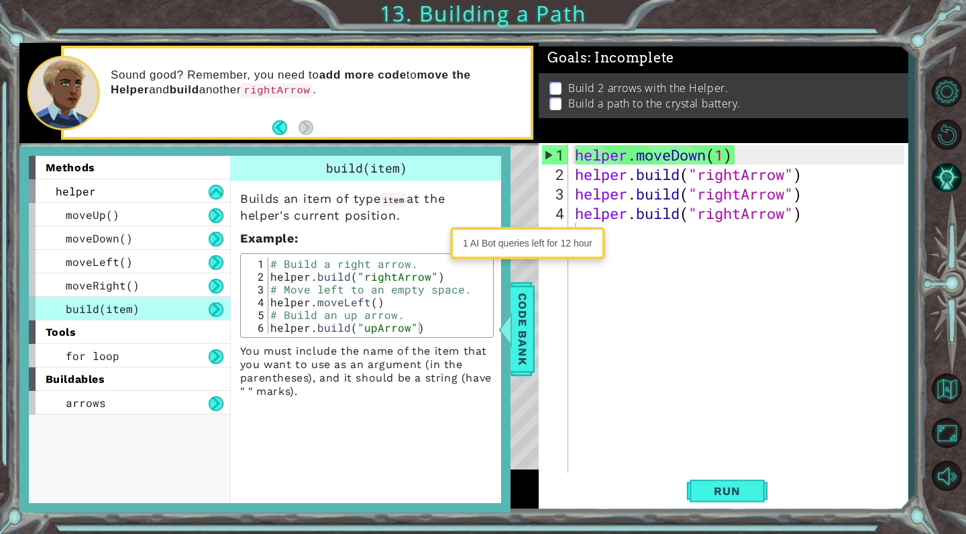
click at [566, 199] on div "3" at bounding box center [555, 193] width 27 height 19
click at [695, 247] on div "helper . moveDown ( 1 ) helper . build ( "rightArrow" ) helper . build ( "right…" at bounding box center [741, 330] width 339 height 370
click at [683, 282] on div "helper . moveDown ( 1 ) helper . build ( "rightArrow" ) helper . build ( "right…" at bounding box center [741, 330] width 339 height 370
click at [470, 117] on div "Sound good? Remember, you need to add more code to move the Helper and build an…" at bounding box center [316, 92] width 430 height 63
click at [515, 327] on span "Code Bank" at bounding box center [522, 329] width 21 height 82
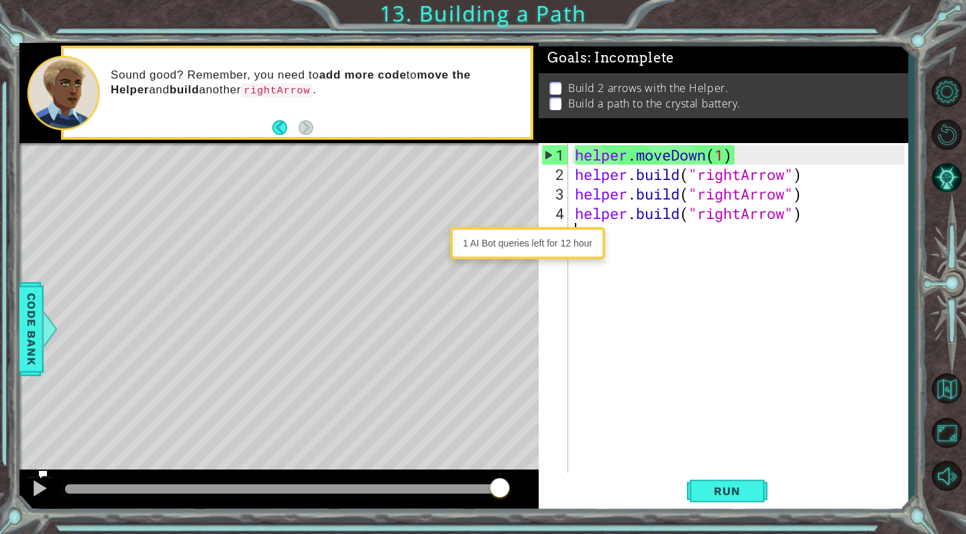
click at [649, 238] on div "helper . moveDown ( 1 ) helper . build ( "rightArrow" ) helper . build ( "right…" at bounding box center [741, 330] width 339 height 370
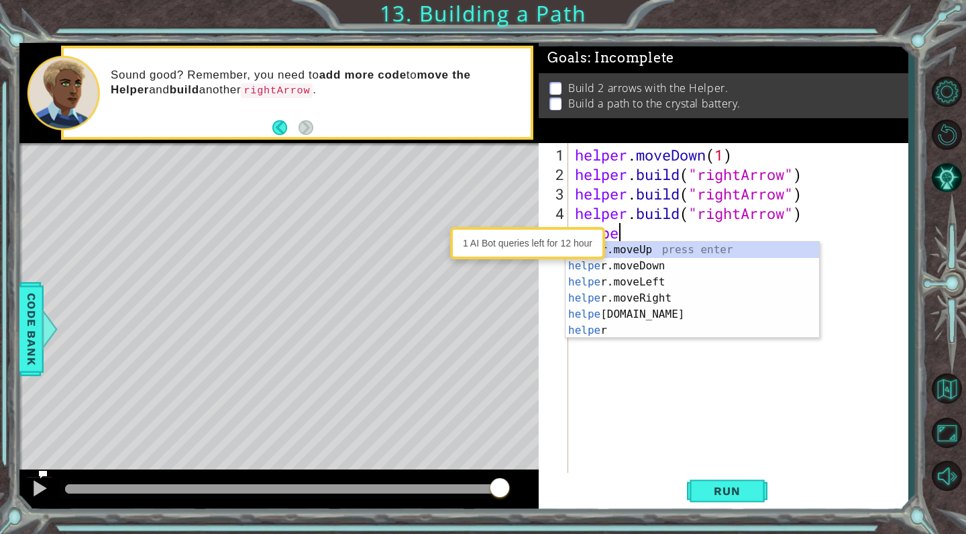
scroll to position [0, 2]
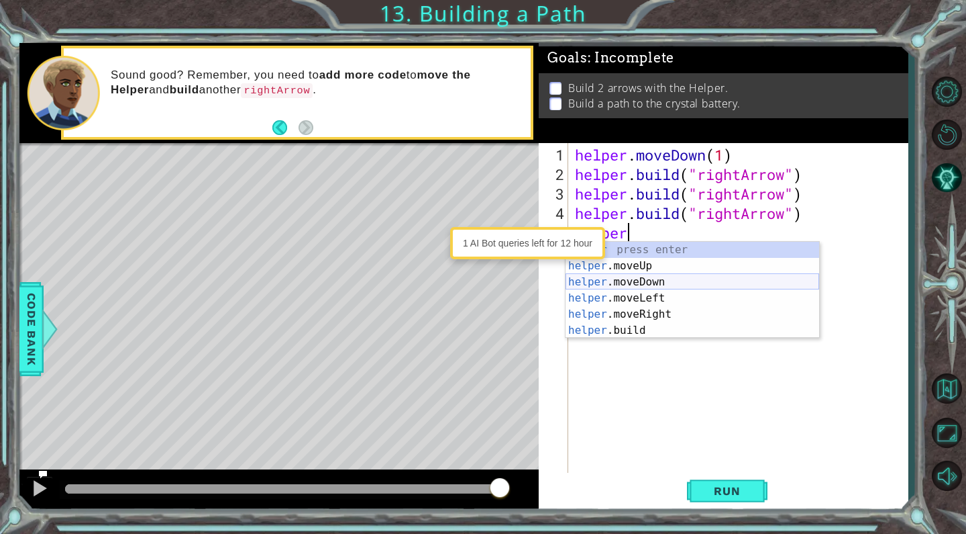
click at [631, 279] on div "helper press enter helper .moveUp press enter helper .moveDown press enter help…" at bounding box center [693, 306] width 254 height 129
type textarea "helper.moveDown(1)"
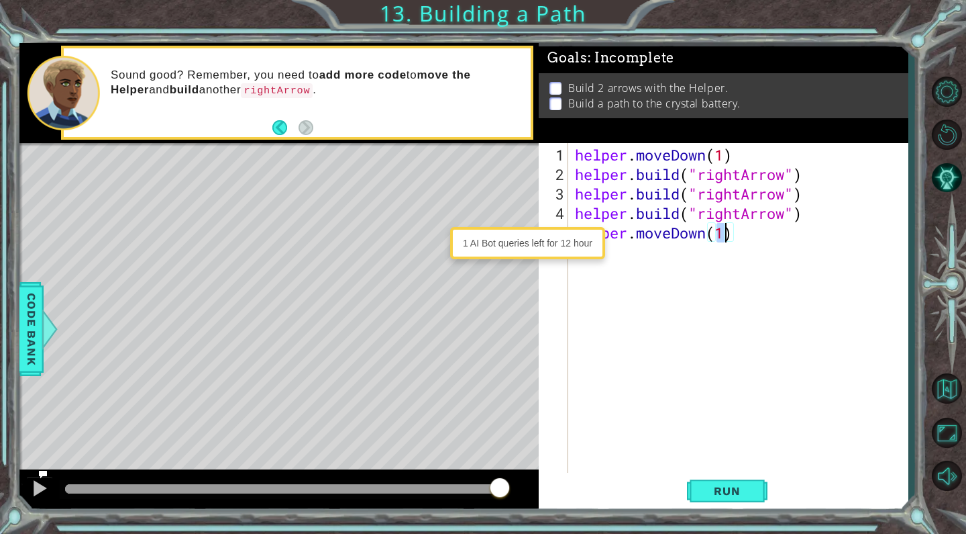
click at [668, 258] on div "helper . moveDown ( 1 ) helper . build ( "rightArrow" ) helper . build ( "right…" at bounding box center [741, 330] width 339 height 370
click at [739, 236] on div "helper . moveDown ( 1 ) helper . build ( "rightArrow" ) helper . build ( "right…" at bounding box center [741, 330] width 339 height 370
type textarea "helper.moveDown(1)"
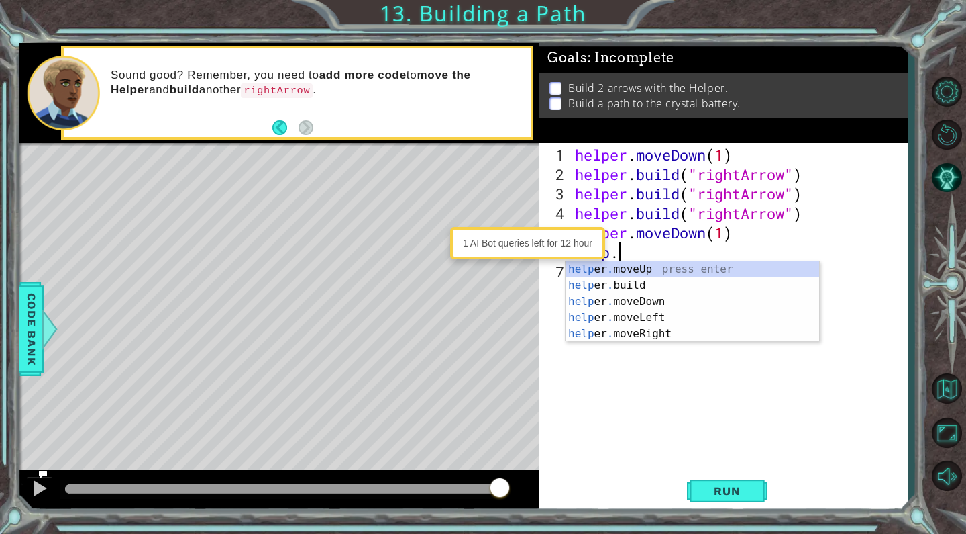
scroll to position [0, 2]
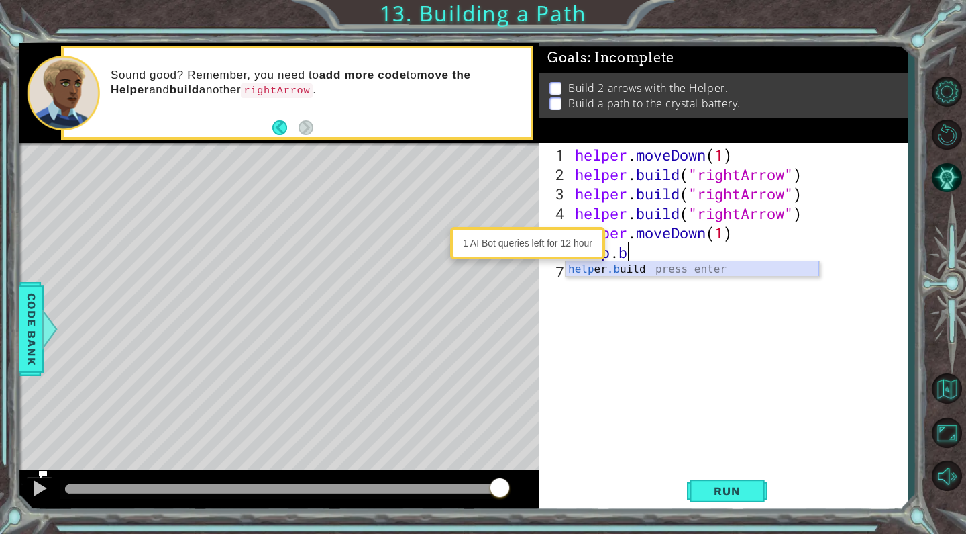
click at [718, 266] on div "help er .b uild press enter" at bounding box center [693, 285] width 254 height 48
type textarea "[DOMAIN_NAME]("rightArrow")"
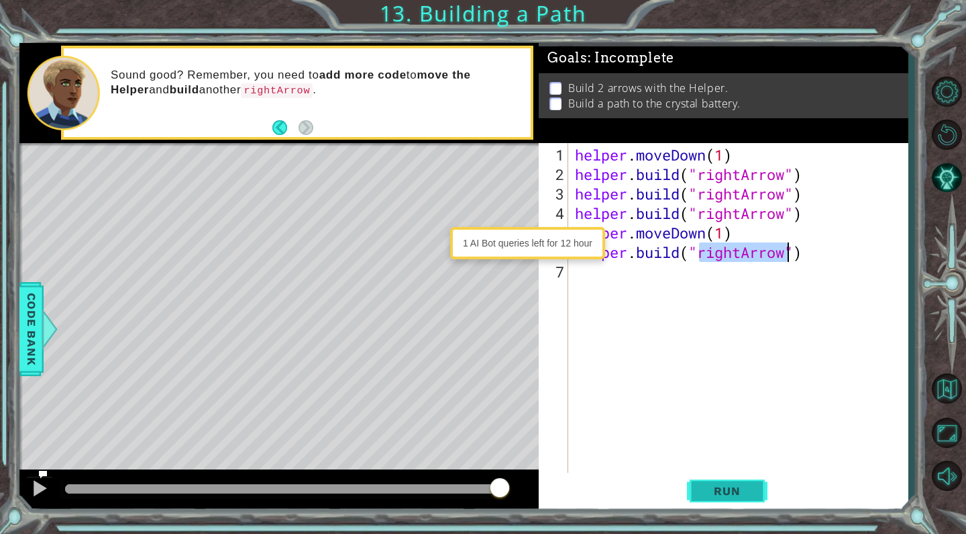
click at [724, 492] on span "Run" at bounding box center [727, 490] width 53 height 13
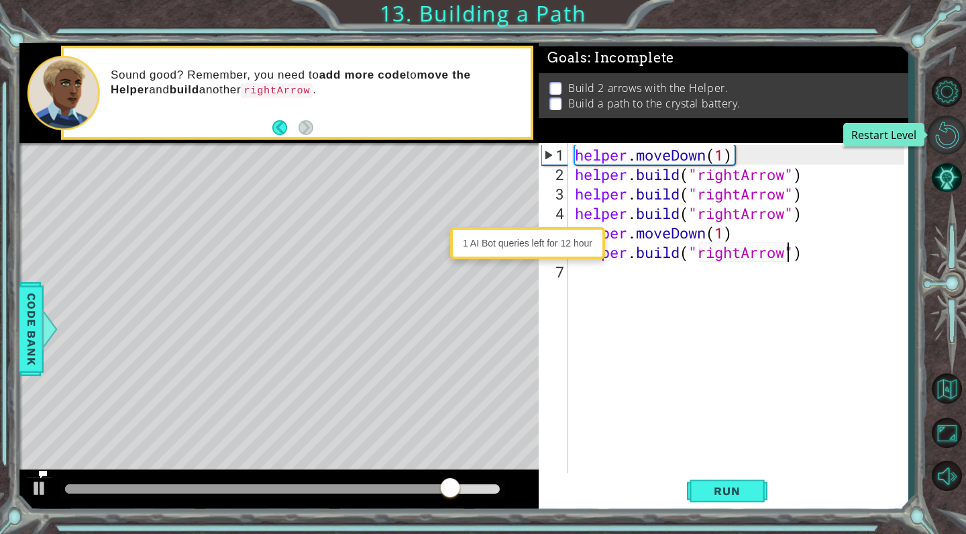
click at [966, 127] on button "Restart Level" at bounding box center [946, 134] width 39 height 39
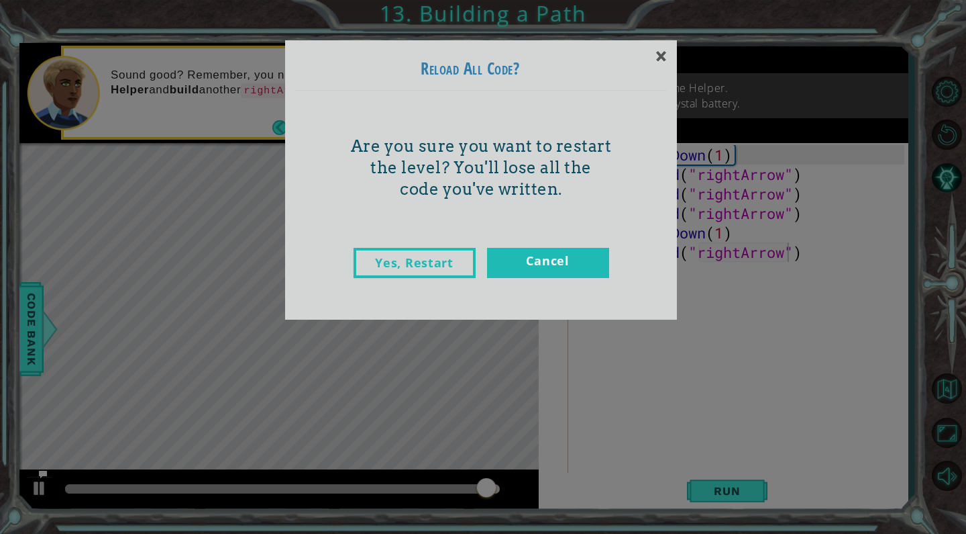
click at [442, 260] on link "Yes, Restart" at bounding box center [415, 263] width 122 height 30
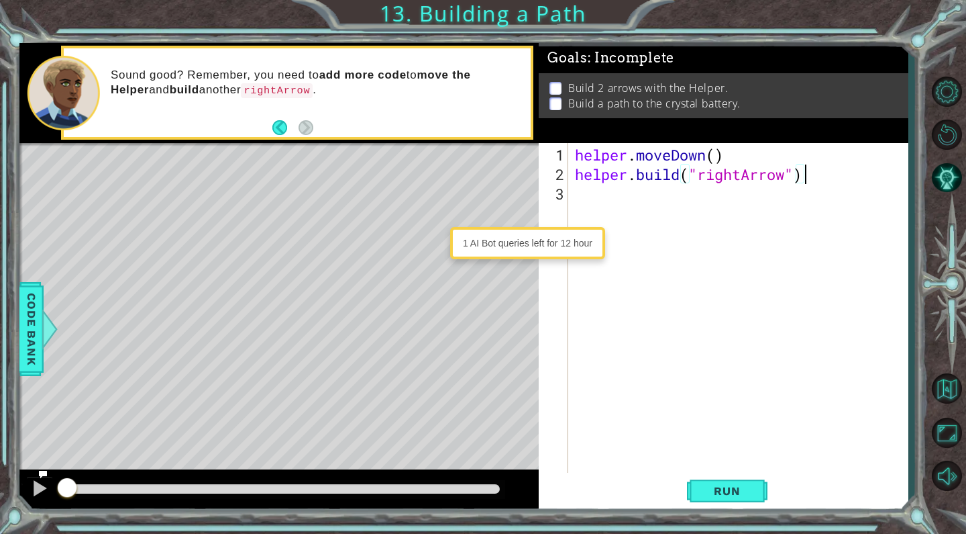
click at [634, 195] on div "helper . moveDown ( ) helper . build ( "rightArrow" )" at bounding box center [741, 330] width 339 height 370
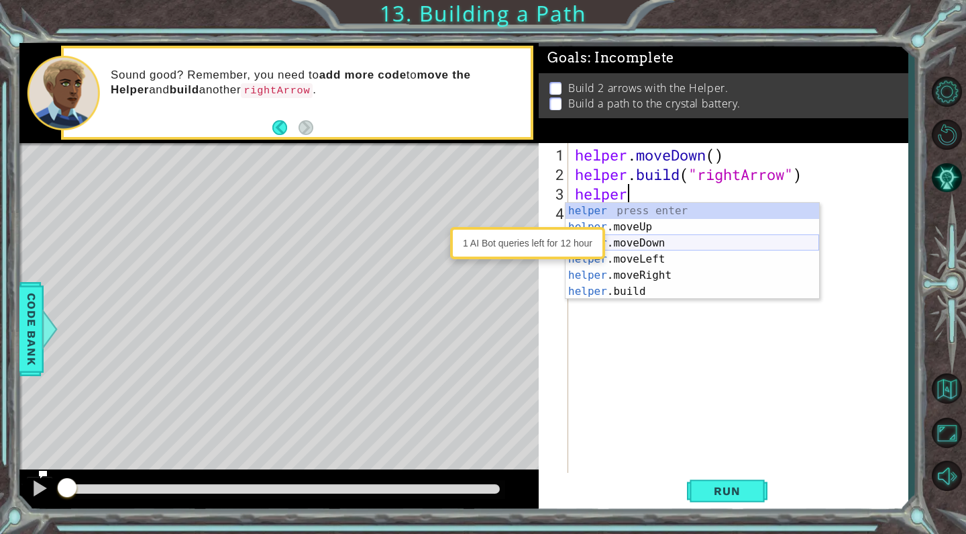
click at [635, 241] on div "helper press enter helper .moveUp press enter helper .moveDown press enter help…" at bounding box center [693, 267] width 254 height 129
type textarea "helper.moveDown(1)"
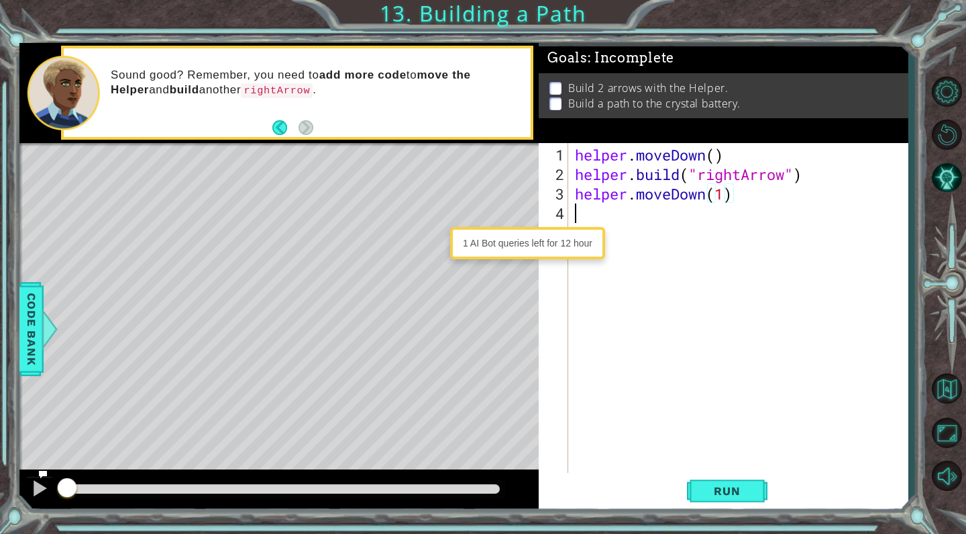
click at [645, 210] on div "helper . moveDown ( ) helper . build ( "rightArrow" ) helper . moveDown ( 1 )" at bounding box center [741, 330] width 339 height 370
click at [625, 225] on div "helper.[PERSON_NAME] press enter" at bounding box center [693, 246] width 254 height 48
click at [726, 487] on span "Run" at bounding box center [727, 490] width 53 height 13
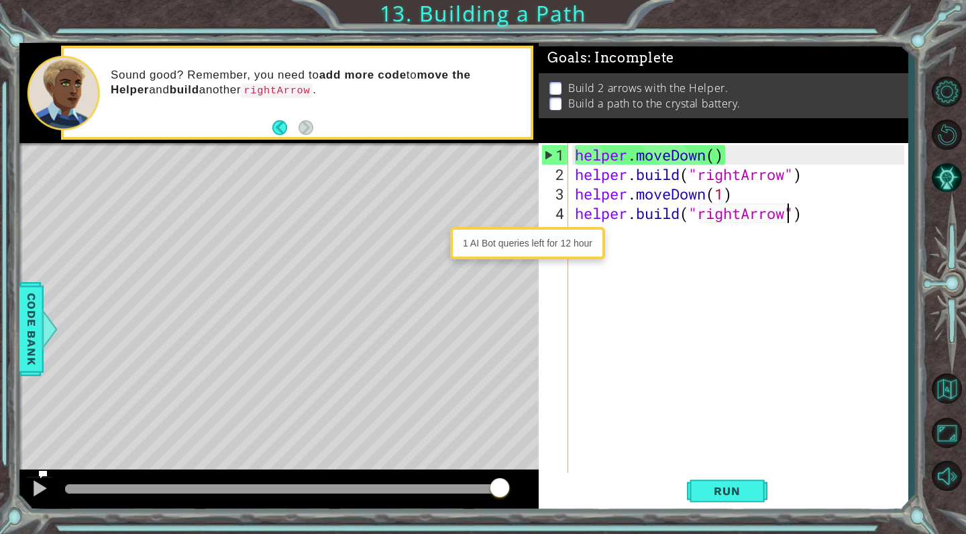
click at [717, 160] on div "helper . moveDown ( ) helper . build ( "rightArrow" ) helper . moveDown ( 1 ) h…" at bounding box center [741, 330] width 339 height 370
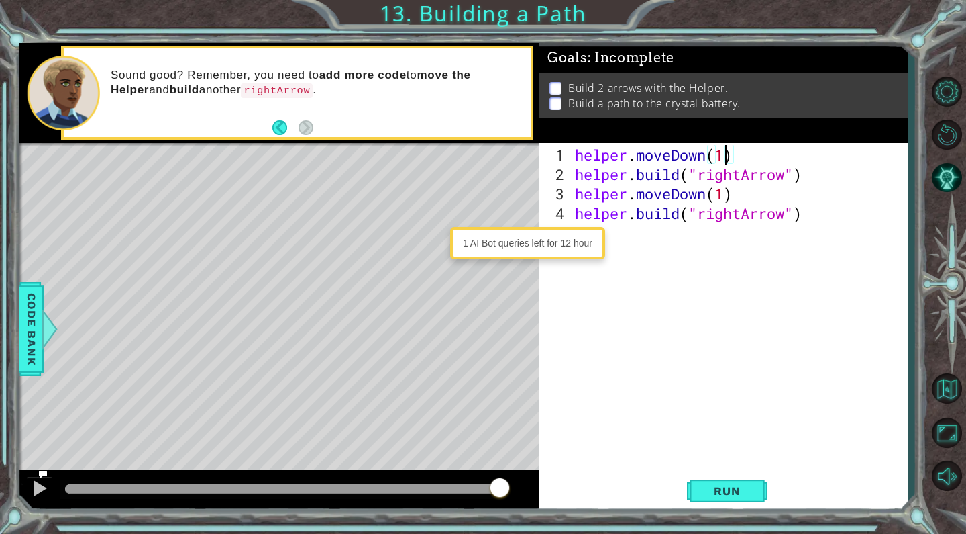
type textarea "helper.moveDown(1)"
click at [158, 275] on div "Level Map" at bounding box center [329, 340] width 620 height 395
drag, startPoint x: 737, startPoint y: 192, endPoint x: 549, endPoint y: 186, distance: 188.0
click at [550, 190] on div "helper.moveDown(1) 1 2 3 4 5 helper . moveDown ( 1 ) helper . build ( "rightArr…" at bounding box center [722, 308] width 366 height 331
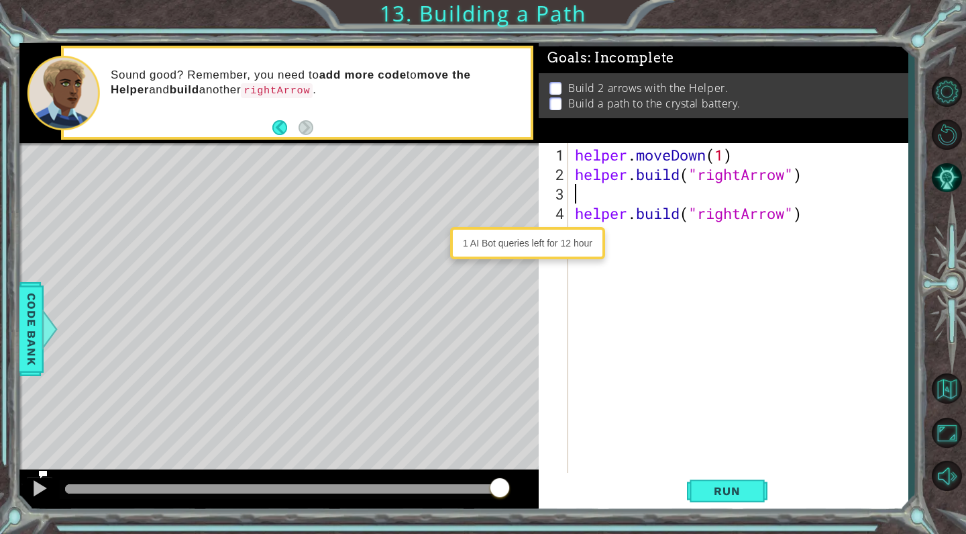
type textarea "[DOMAIN_NAME]("rightArrow")"
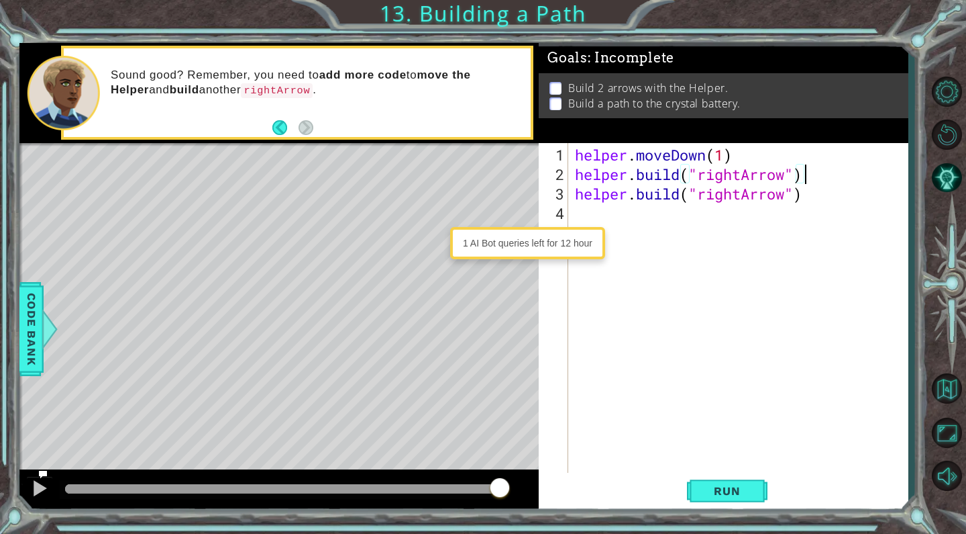
click at [595, 205] on div "helper . moveDown ( 1 ) helper . build ( "rightArrow" ) helper . build ( "right…" at bounding box center [741, 330] width 339 height 370
click at [523, 298] on div "Level Map" at bounding box center [329, 340] width 620 height 395
drag, startPoint x: 417, startPoint y: 293, endPoint x: 420, endPoint y: 331, distance: 38.4
click at [420, 332] on div "Level Map" at bounding box center [329, 340] width 620 height 395
click at [580, 221] on div "helper . moveDown ( 1 ) helper . build ( "rightArrow" ) helper . build ( "right…" at bounding box center [741, 330] width 339 height 370
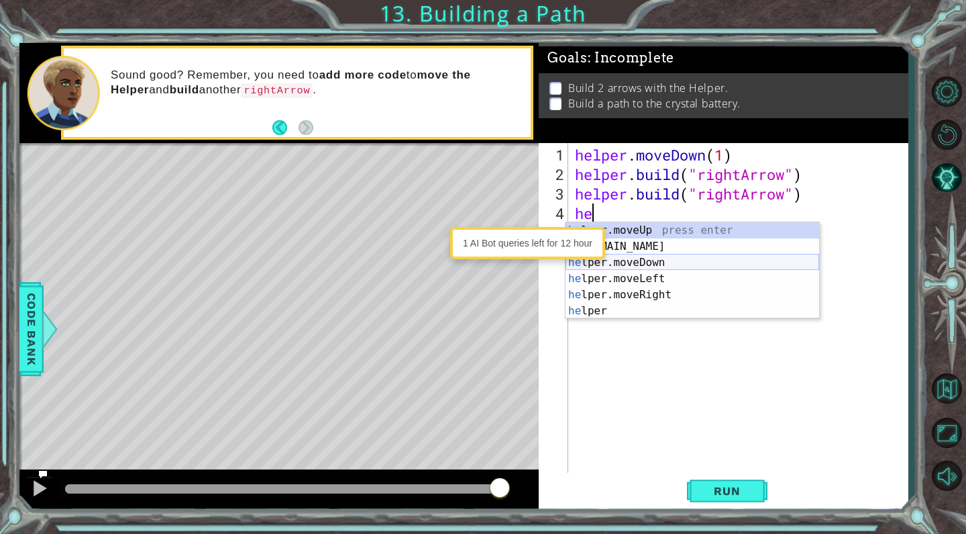
click at [631, 264] on div "he lper.moveUp press enter he [DOMAIN_NAME] press enter he lper.moveDown press …" at bounding box center [693, 286] width 254 height 129
type textarea "helper.moveDown(1)"
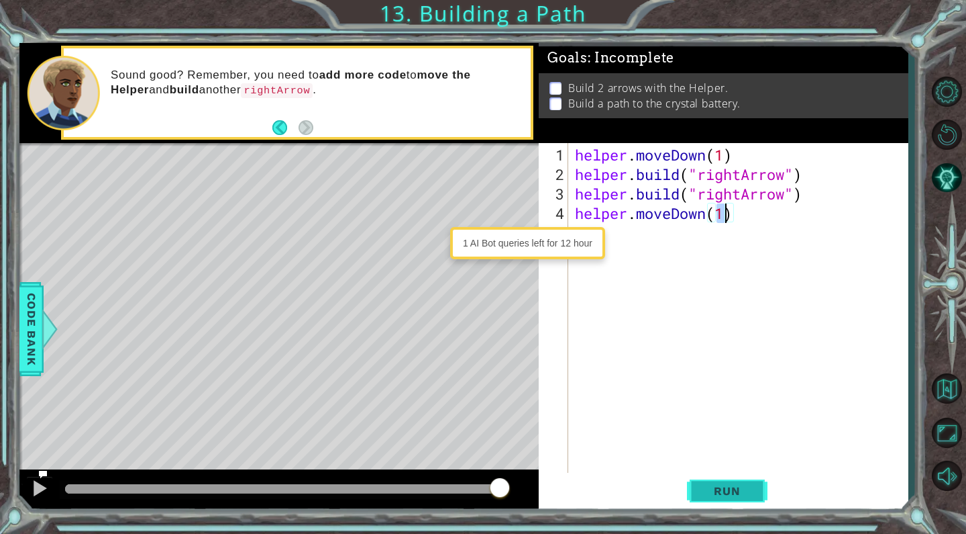
click at [746, 496] on span "Run" at bounding box center [727, 490] width 53 height 13
